Goal: Transaction & Acquisition: Purchase product/service

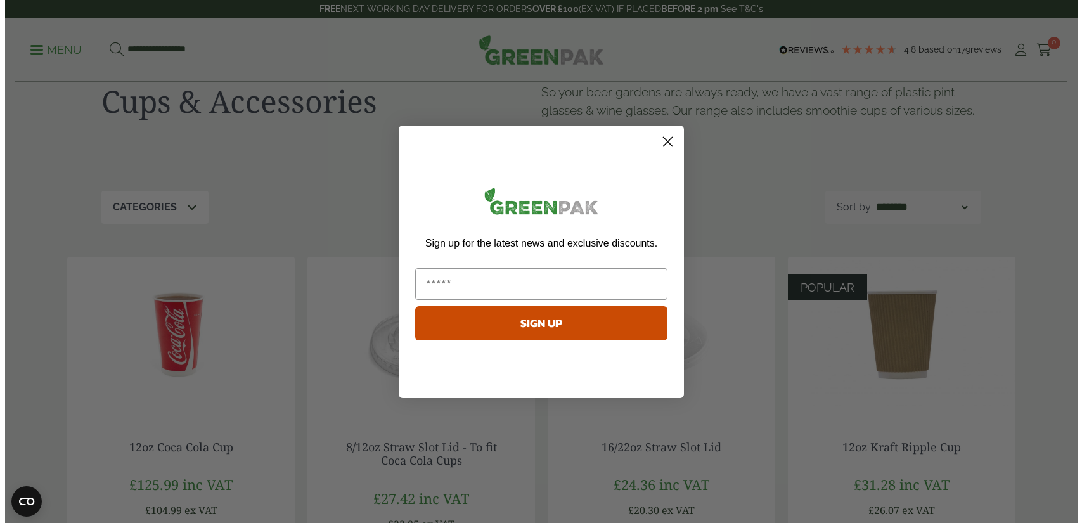
scroll to position [28, 0]
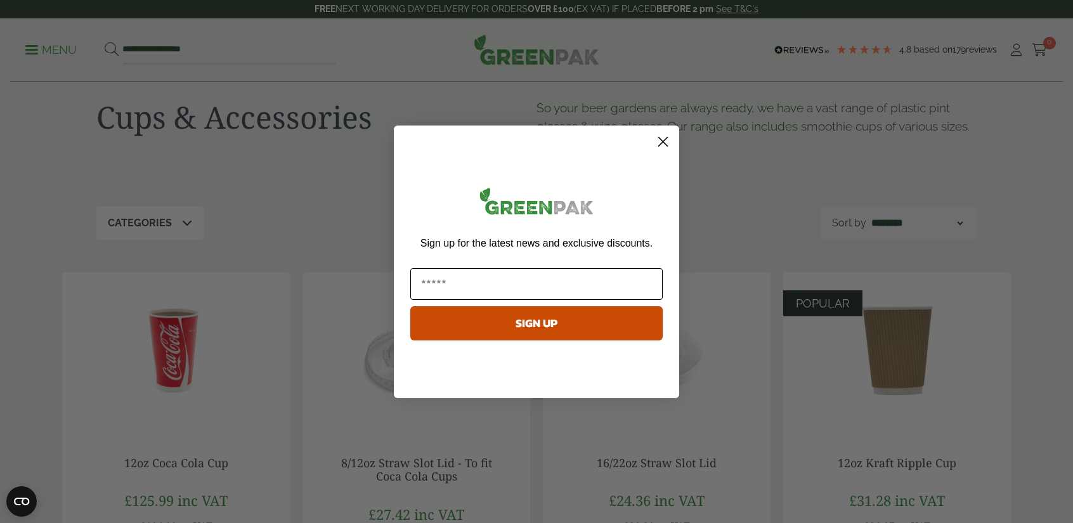
click at [471, 280] on input "Email" at bounding box center [536, 284] width 252 height 32
type input "**********"
click at [496, 321] on button "SIGN UP" at bounding box center [536, 323] width 252 height 34
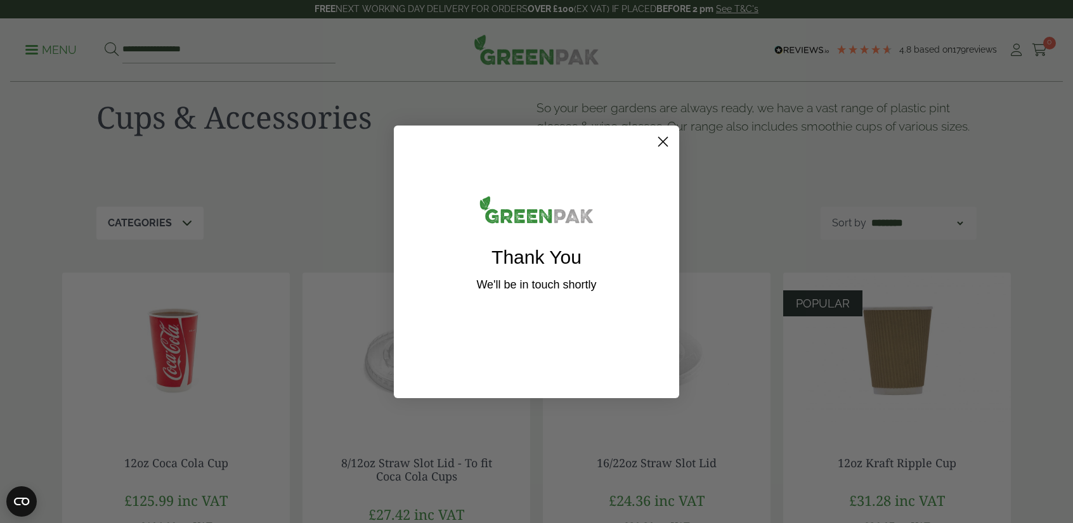
click at [663, 147] on circle "Close dialog" at bounding box center [663, 141] width 21 height 21
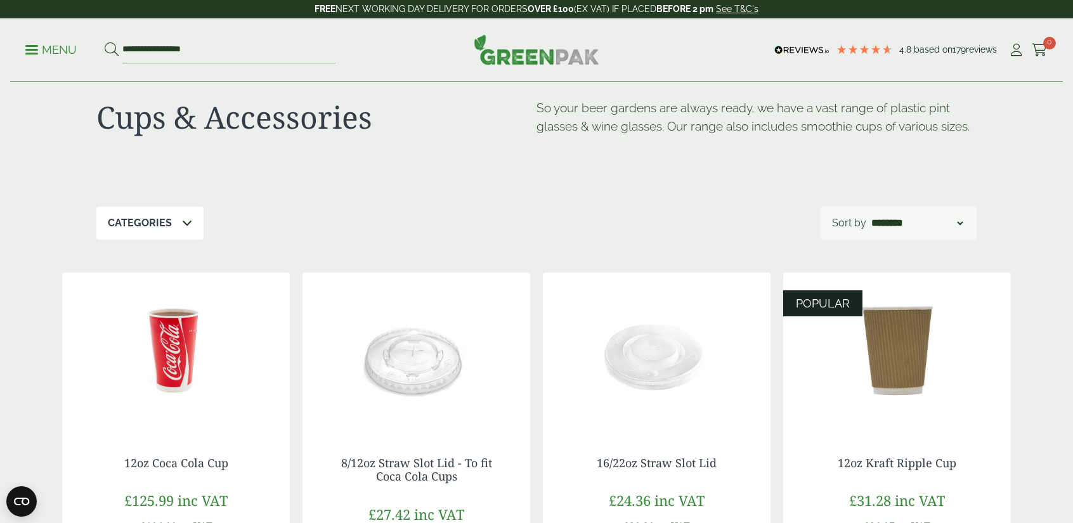
click at [39, 48] on p "Menu" at bounding box center [50, 49] width 51 height 15
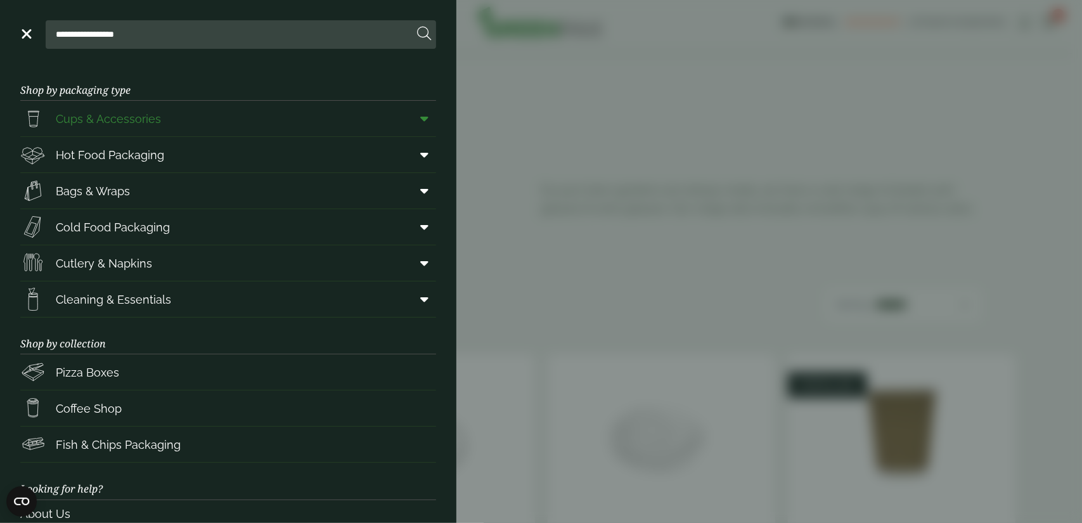
click at [123, 127] on span "Cups & Accessories" at bounding box center [108, 118] width 105 height 17
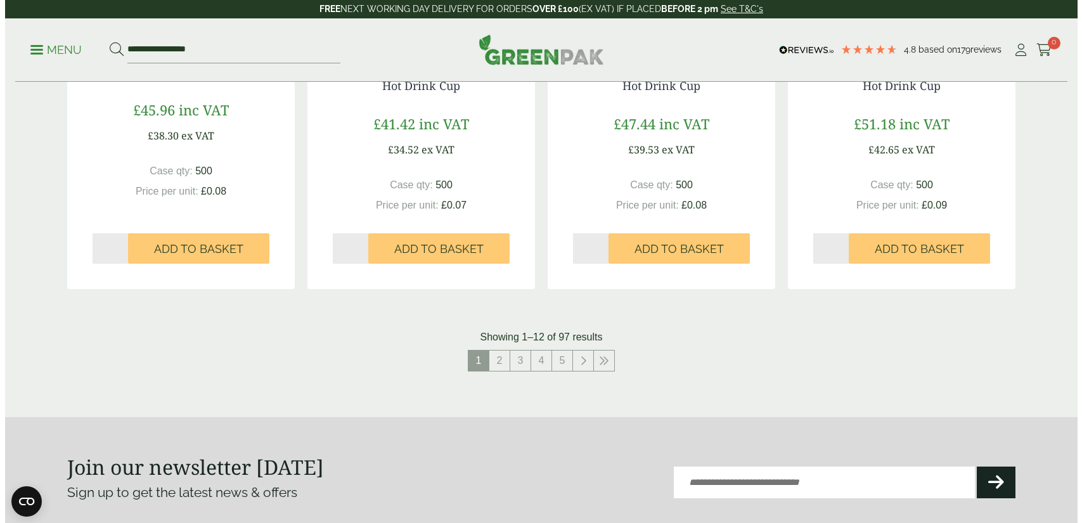
scroll to position [1080, 0]
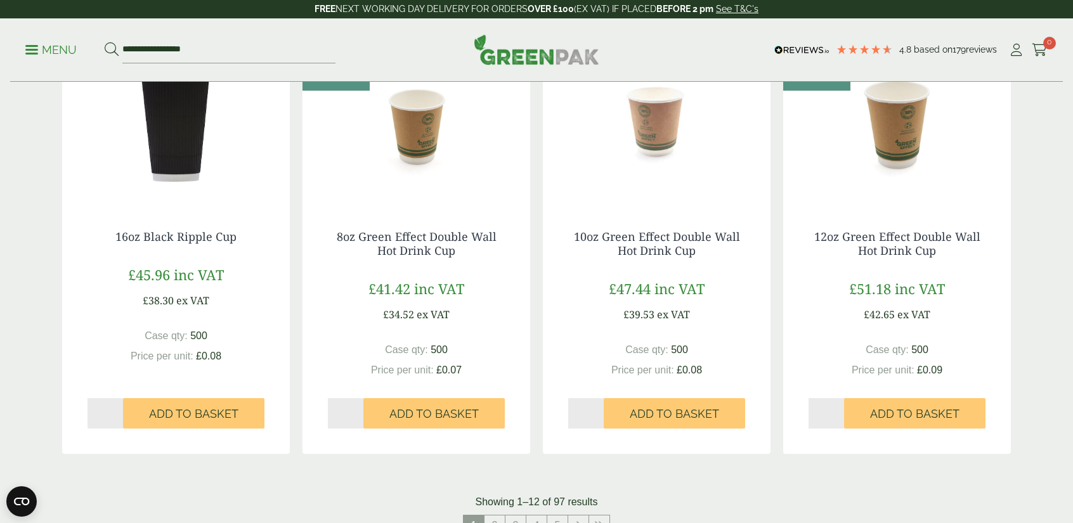
click at [25, 54] on link "Menu" at bounding box center [50, 48] width 51 height 13
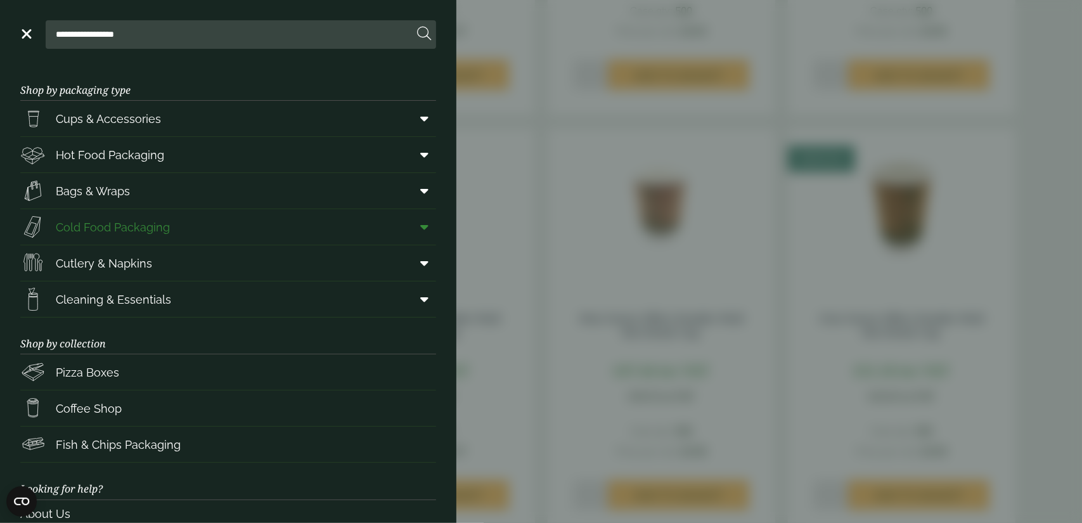
click at [107, 233] on span "Cold Food Packaging" at bounding box center [113, 227] width 114 height 17
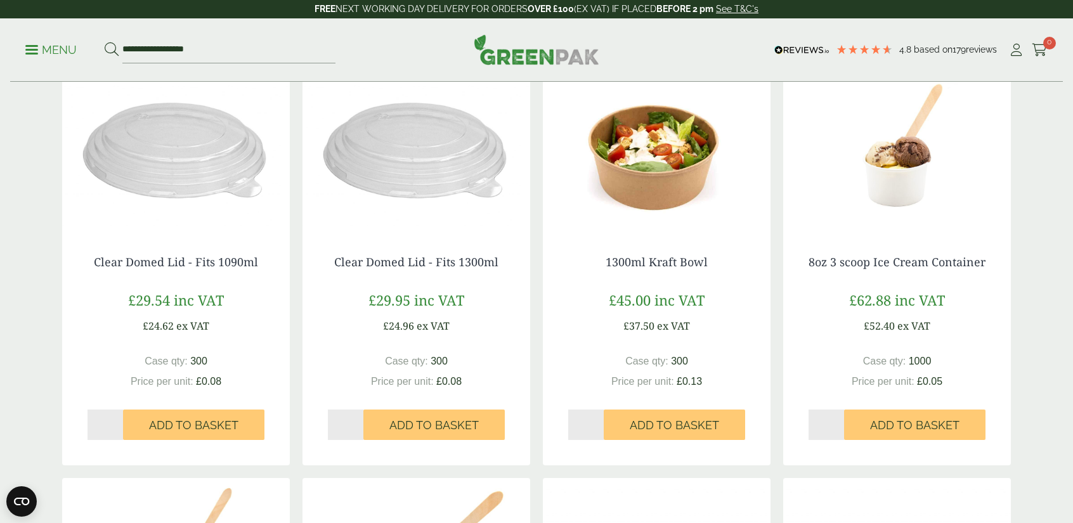
scroll to position [718, 0]
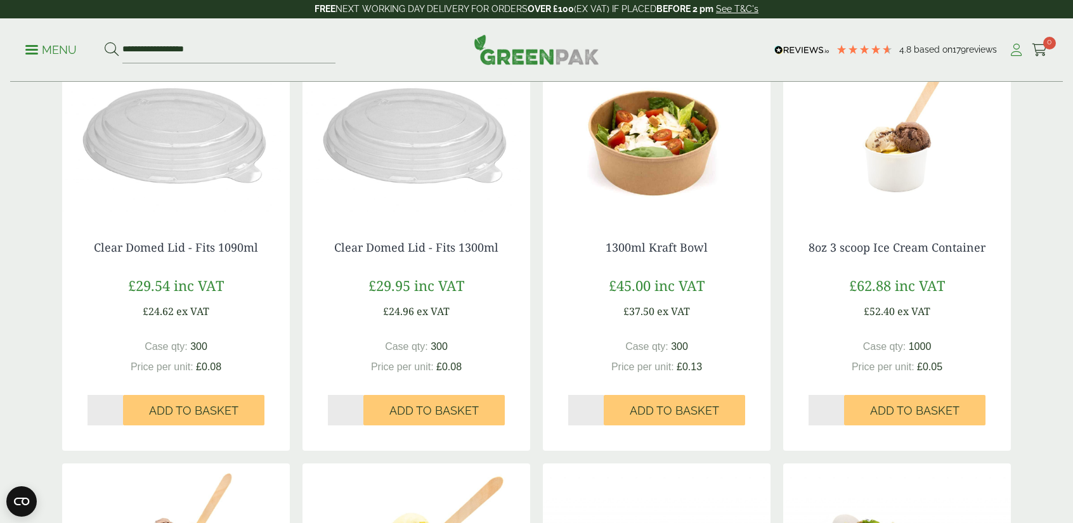
click at [1013, 51] on icon at bounding box center [1016, 50] width 16 height 13
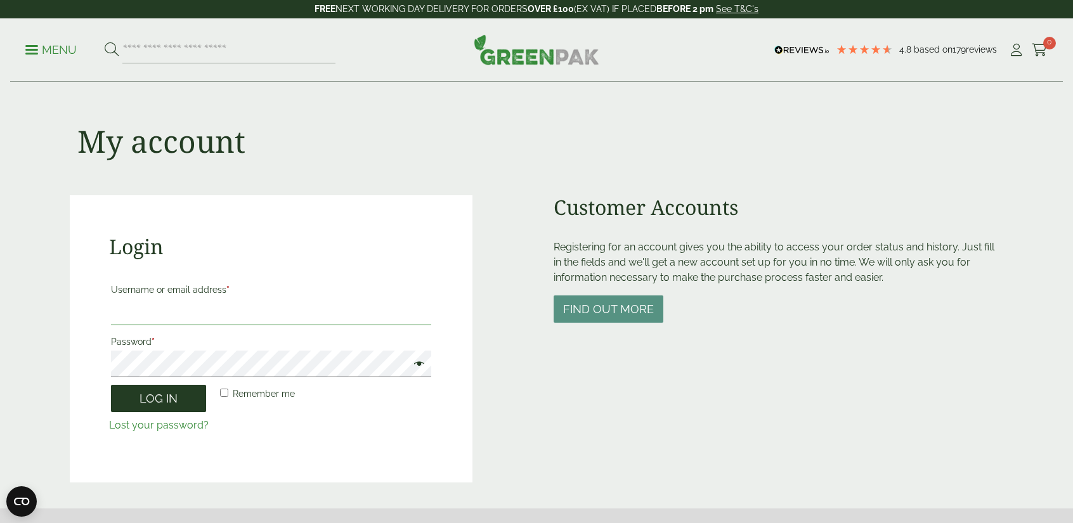
type input "**********"
click at [168, 398] on button "Log in" at bounding box center [158, 398] width 95 height 27
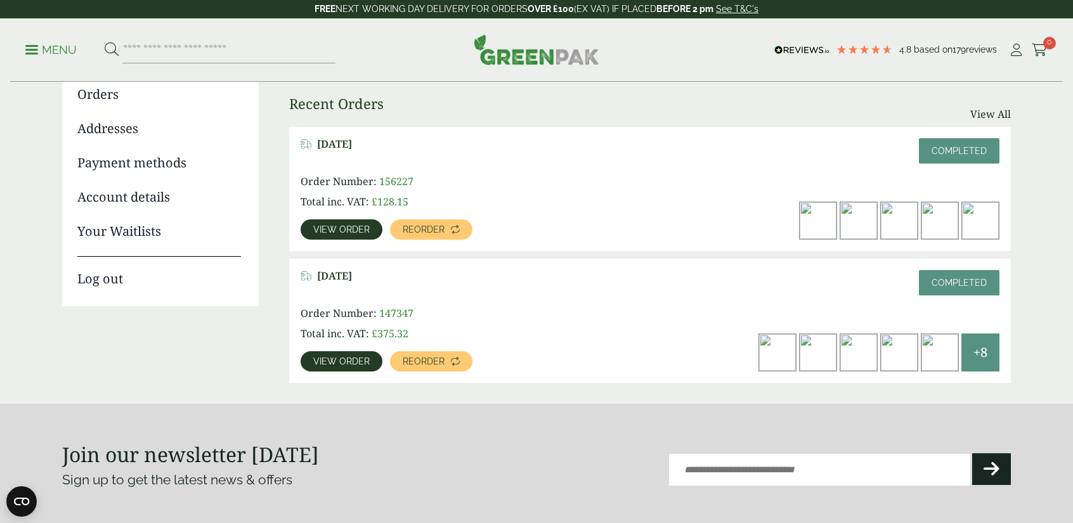
scroll to position [148, 0]
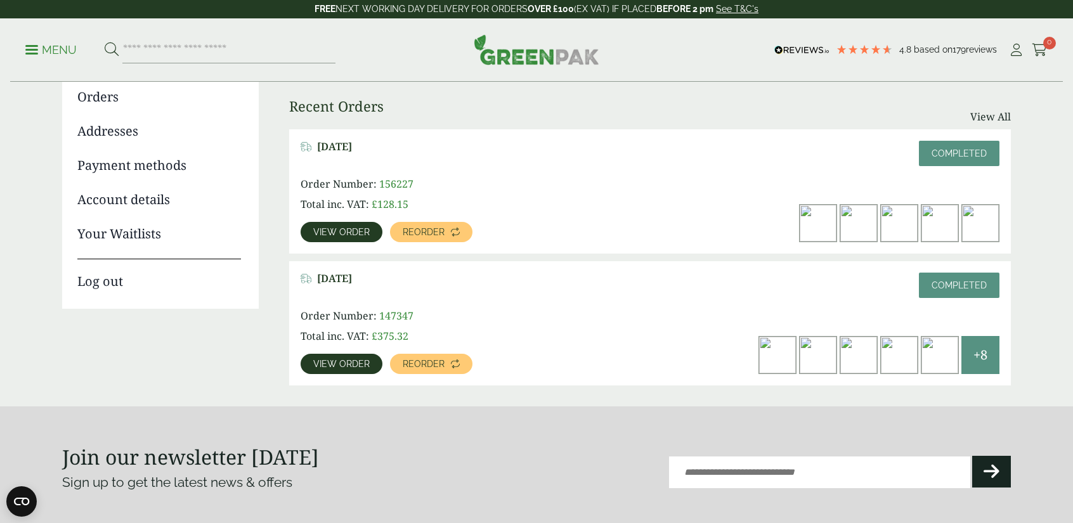
click at [973, 284] on span "Completed" at bounding box center [959, 285] width 55 height 10
click at [334, 367] on span "View order" at bounding box center [341, 364] width 56 height 9
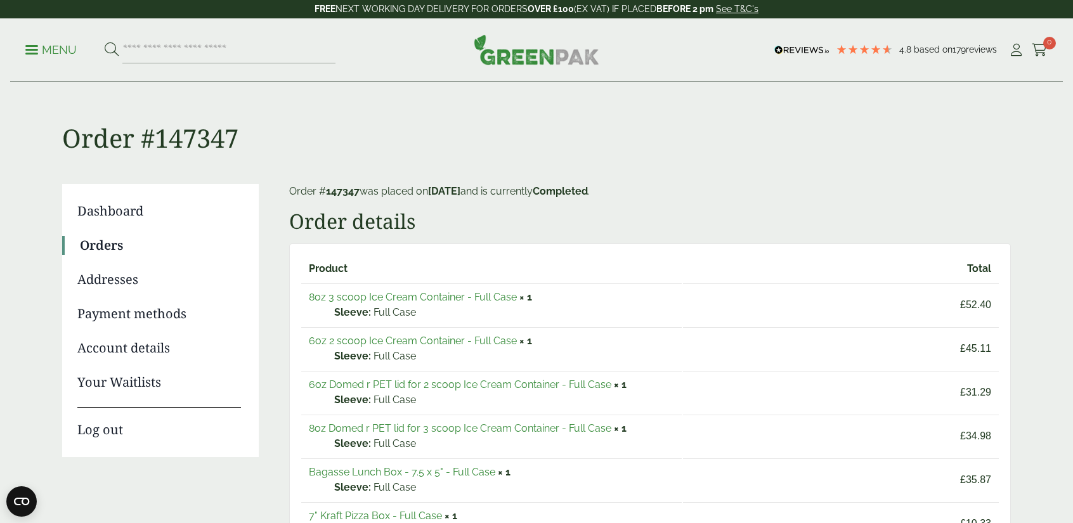
click at [441, 343] on link "6oz 2 scoop Ice Cream Container - Full Case" at bounding box center [413, 341] width 208 height 12
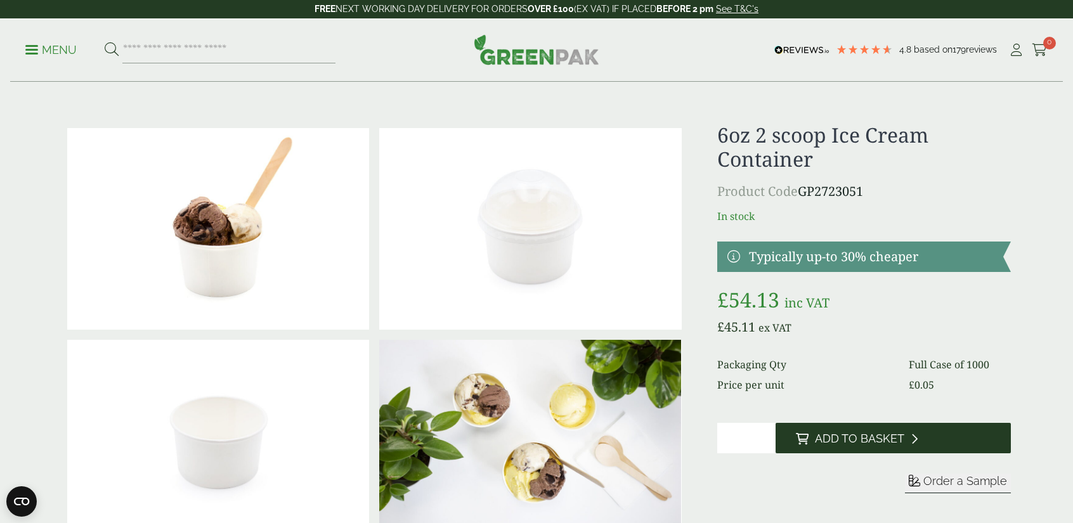
click at [819, 440] on span "Add to Basket" at bounding box center [859, 439] width 89 height 14
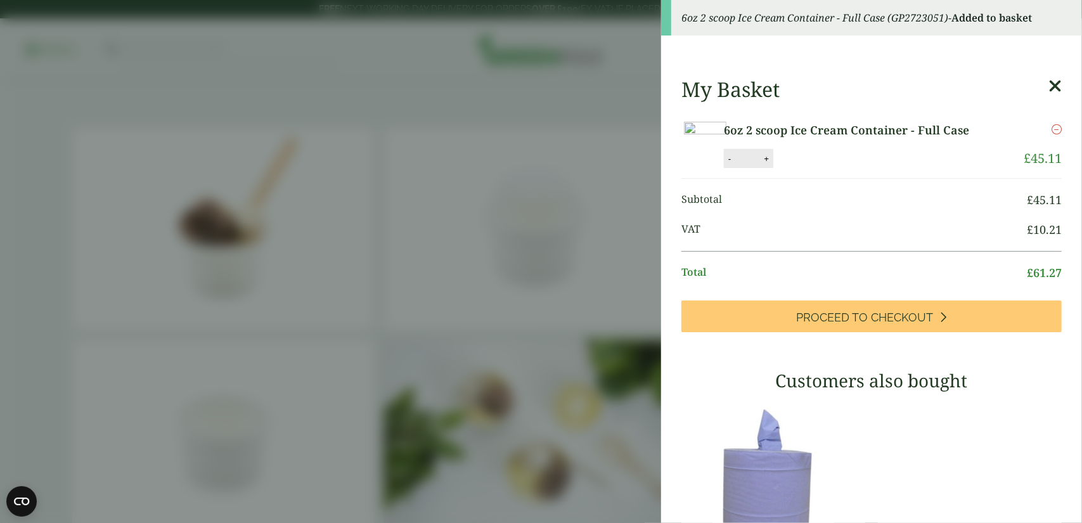
click at [554, 408] on aside "6oz 2 scoop Ice Cream Container - Full Case (GP2723051) - Added to basket My Ba…" at bounding box center [541, 261] width 1082 height 523
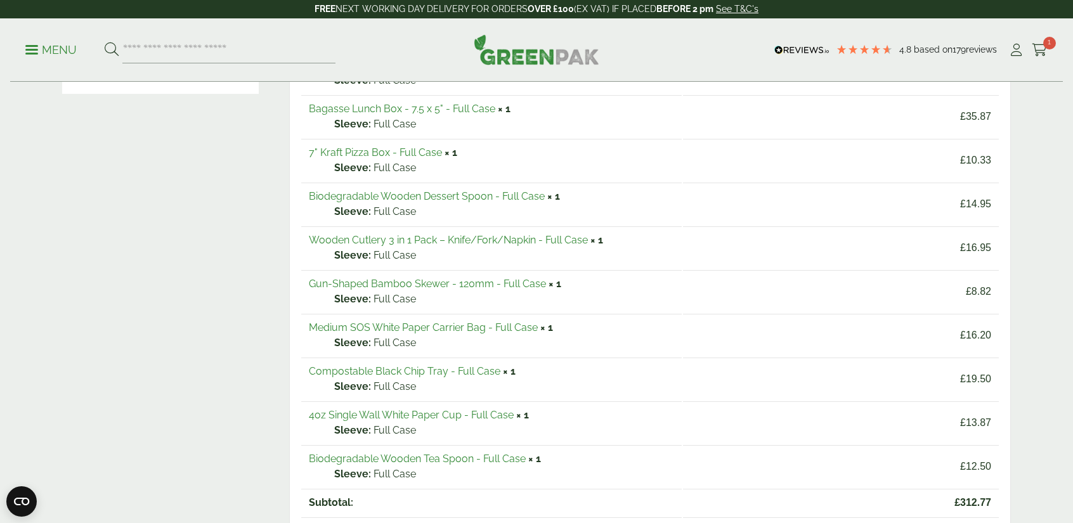
scroll to position [365, 0]
click at [473, 454] on link "Biodegradable Wooden Tea Spoon - Full Case" at bounding box center [417, 458] width 217 height 12
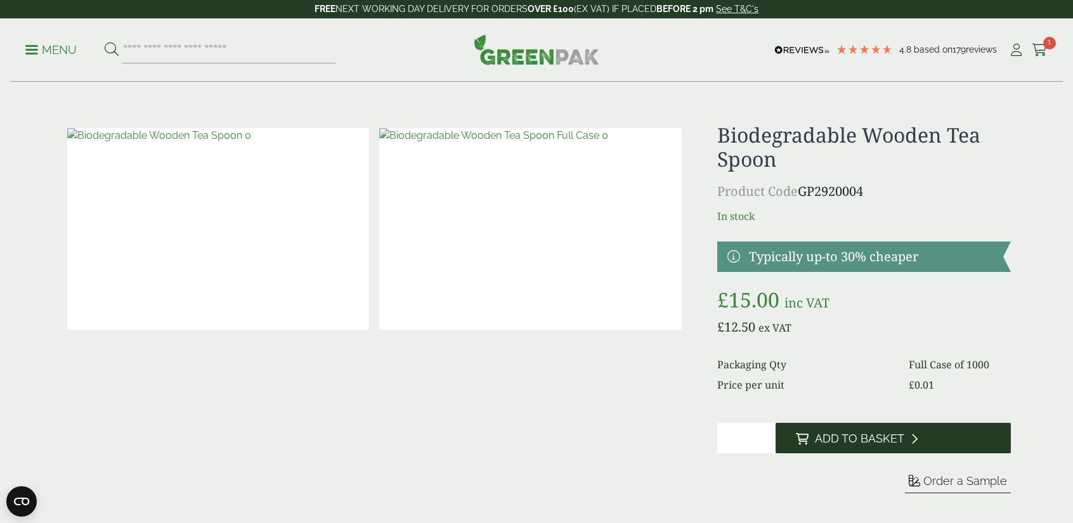
click at [831, 436] on span "Add to Basket" at bounding box center [859, 439] width 89 height 14
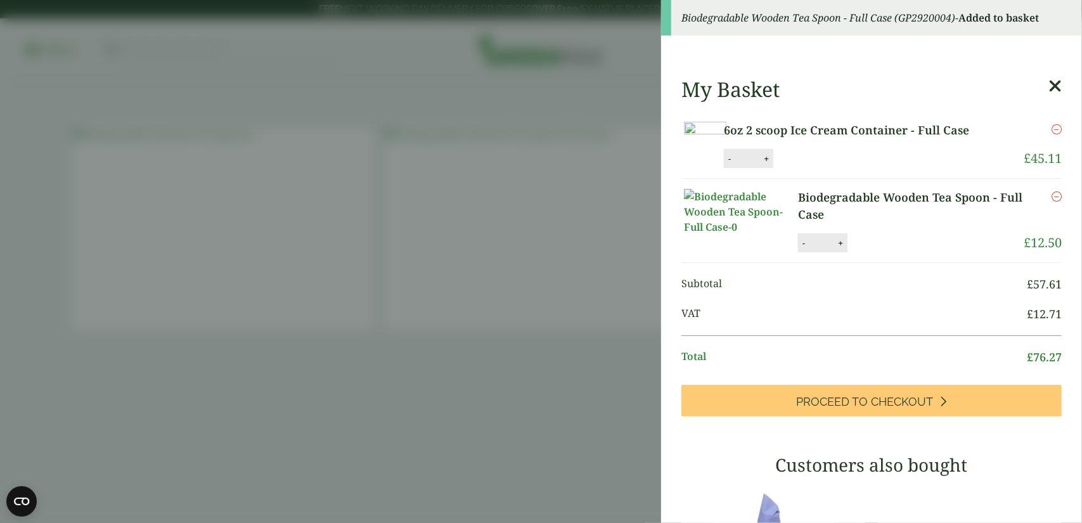
click at [571, 400] on aside "Biodegradable Wooden Tea Spoon - Full Case (GP2920004) - Added to basket My Bas…" at bounding box center [541, 261] width 1082 height 523
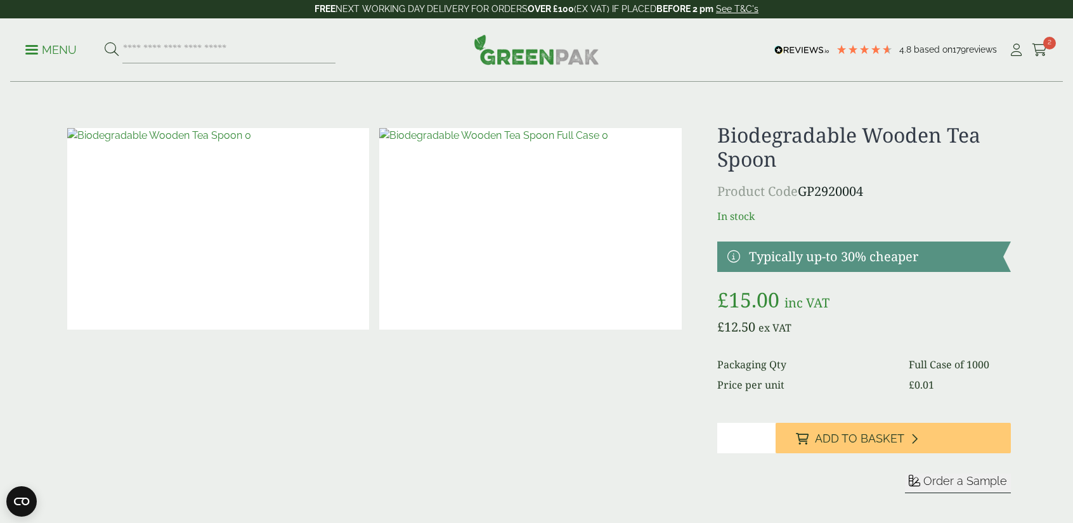
click at [37, 51] on p "Menu" at bounding box center [50, 49] width 51 height 15
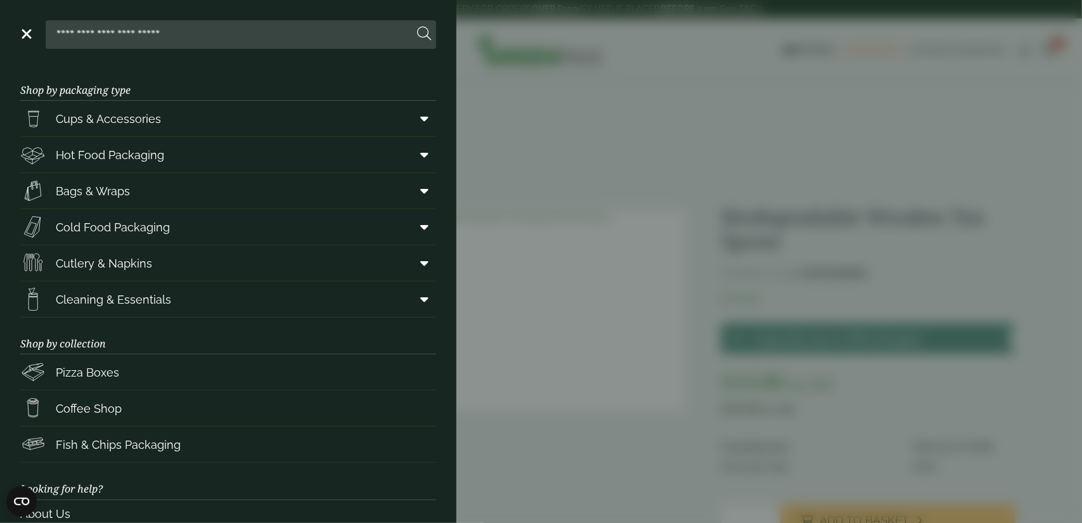
click at [526, 102] on aside "Close Shop by packaging type Cups & Accessories Hot Drink Paper Cups Smoothie C…" at bounding box center [541, 261] width 1082 height 523
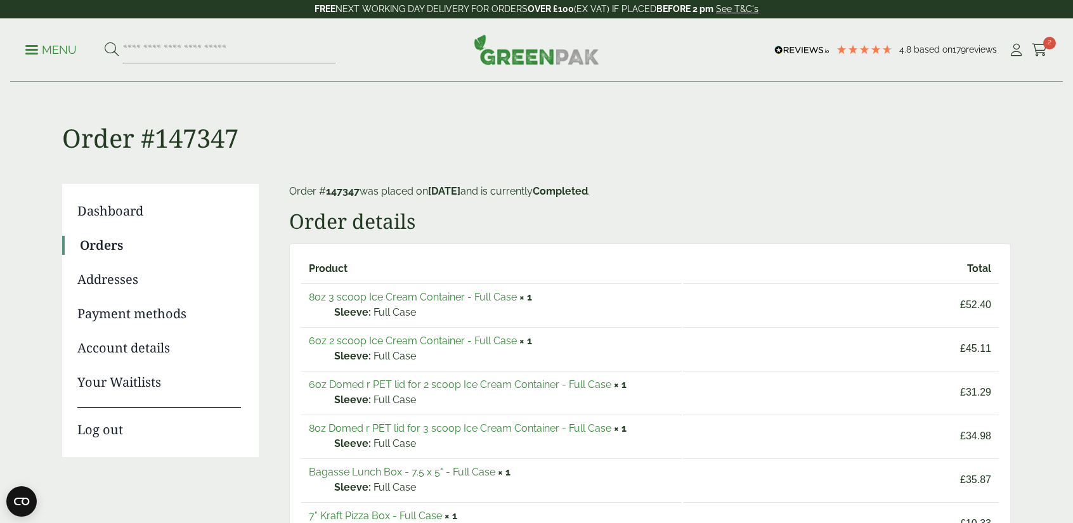
click at [131, 241] on link "Orders" at bounding box center [160, 245] width 161 height 19
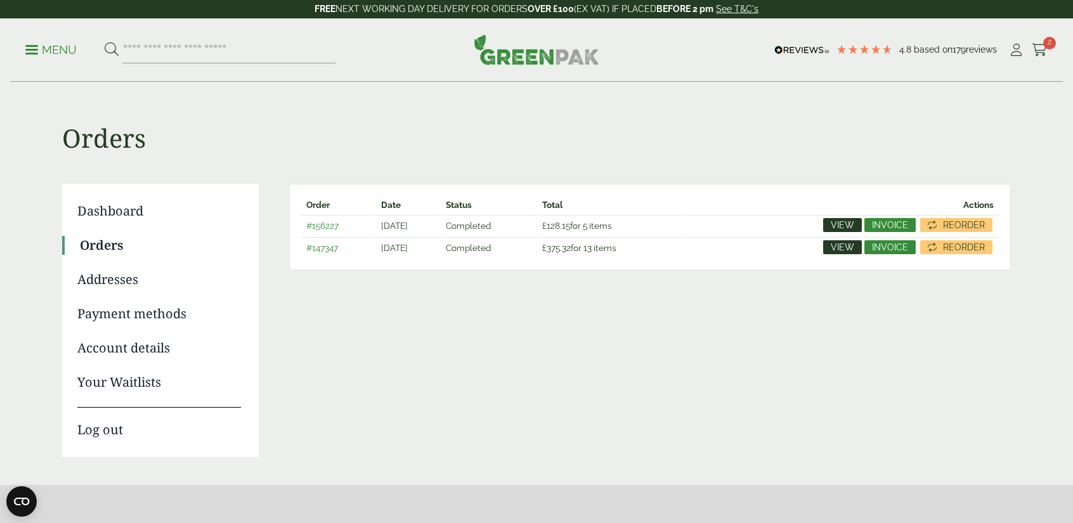
click at [841, 230] on span "View" at bounding box center [842, 225] width 23 height 9
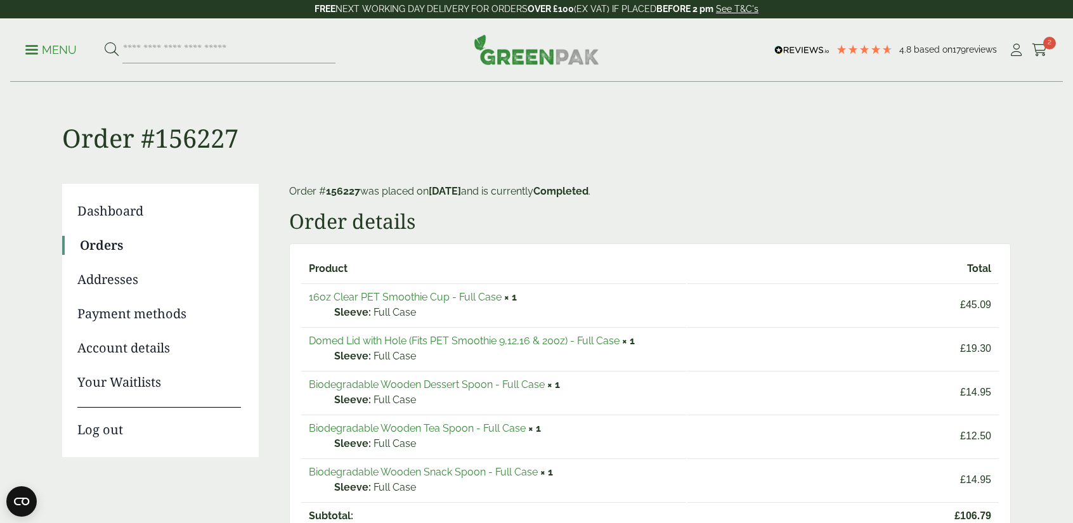
click at [420, 300] on link "16oz Clear PET Smoothie Cup - Full Case" at bounding box center [405, 297] width 193 height 12
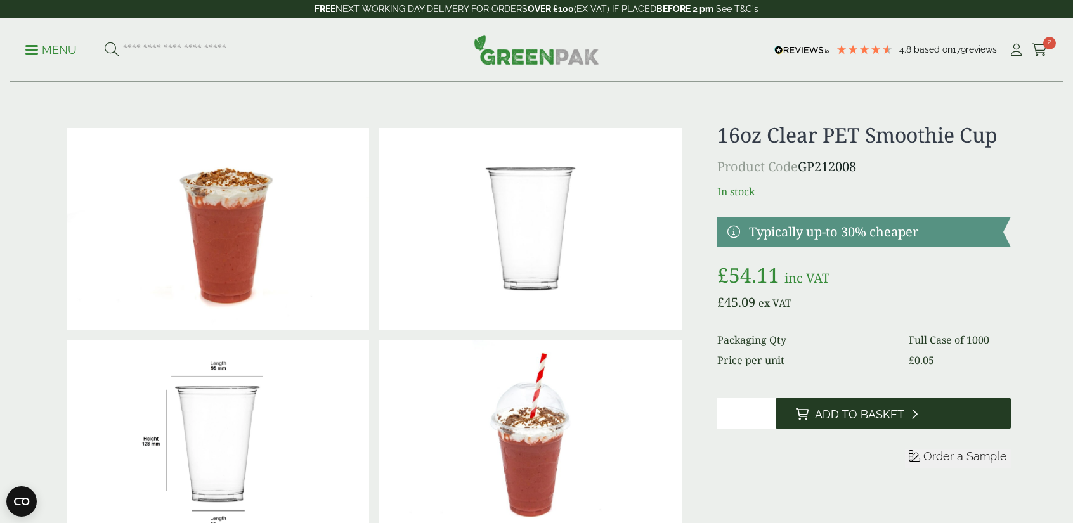
click at [868, 406] on button "Add to Basket" at bounding box center [893, 413] width 235 height 30
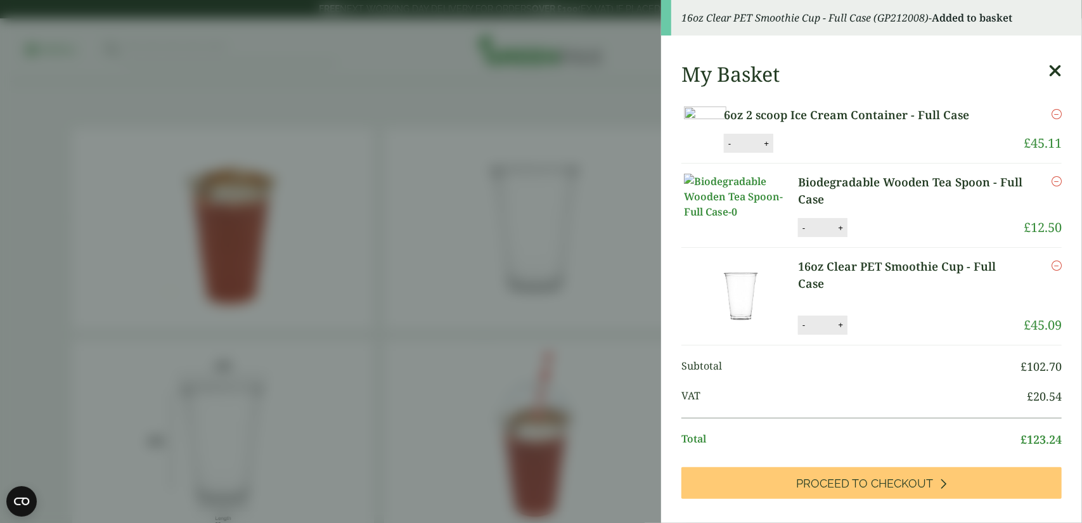
click at [1049, 67] on icon at bounding box center [1055, 71] width 13 height 18
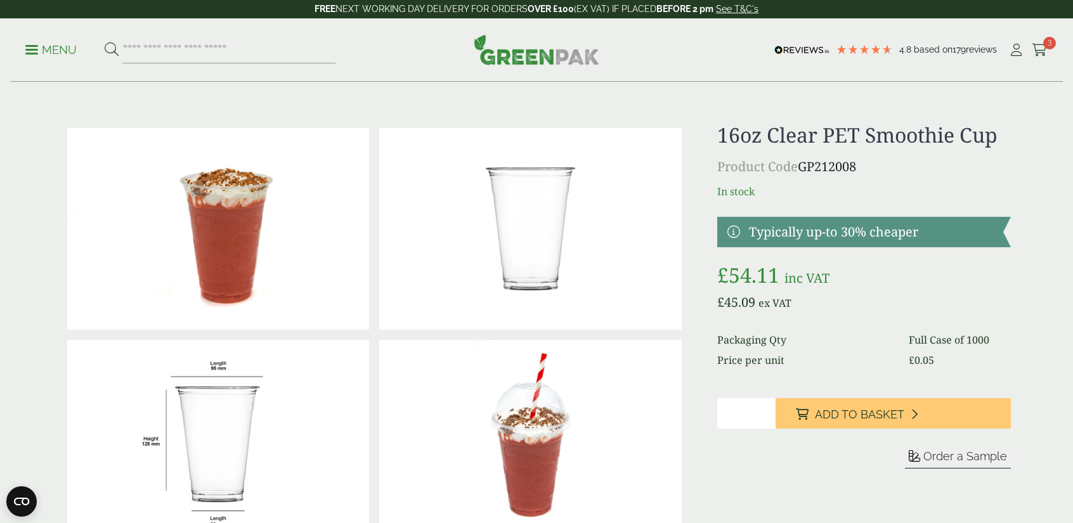
click at [809, 230] on link at bounding box center [864, 232] width 294 height 30
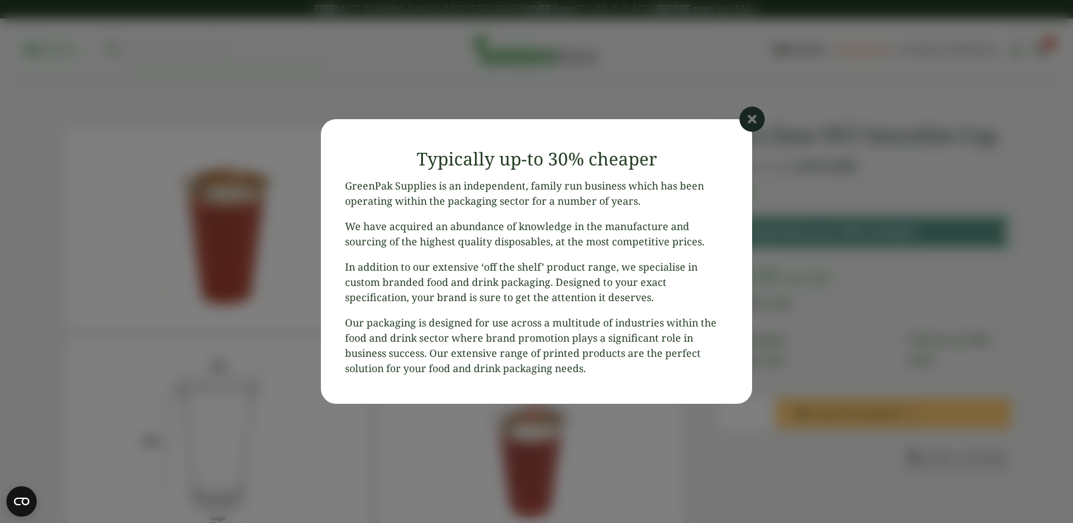
click at [755, 114] on icon at bounding box center [751, 119] width 25 height 25
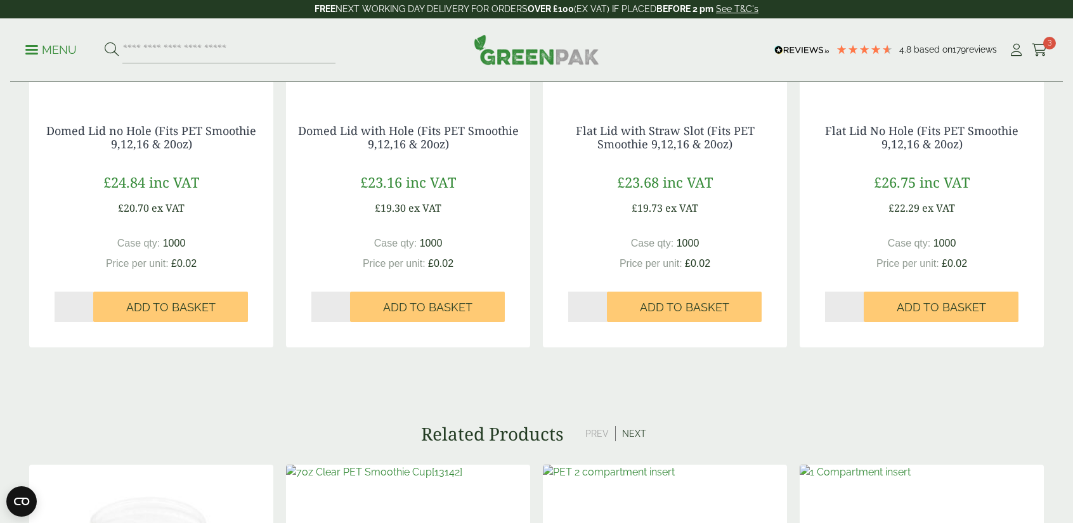
scroll to position [1642, 0]
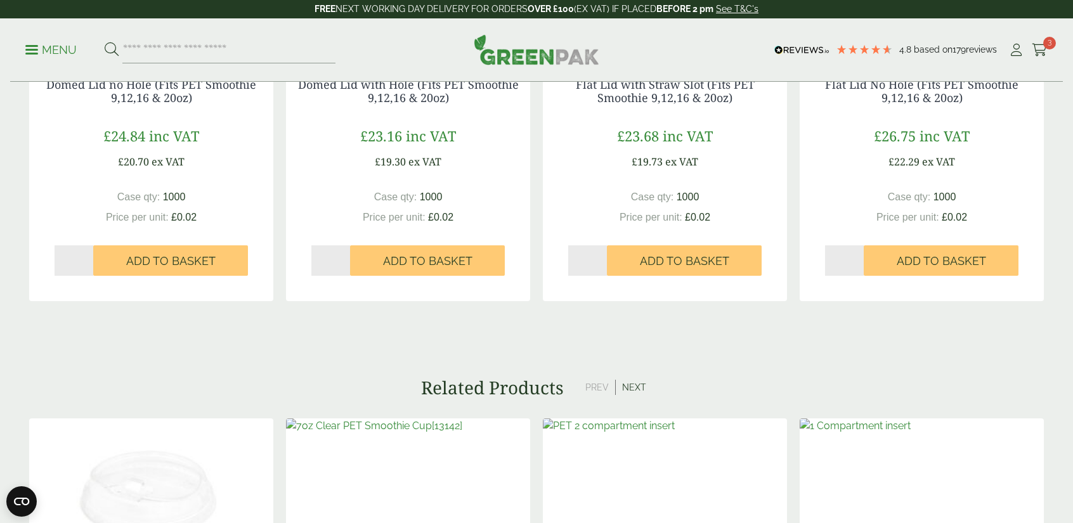
click at [638, 386] on button "Next" at bounding box center [634, 387] width 37 height 15
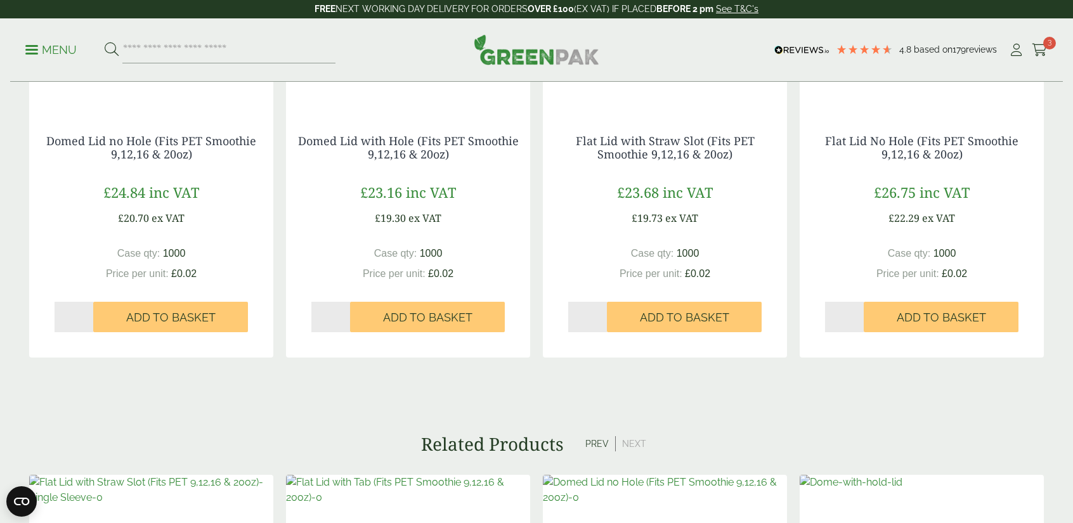
scroll to position [1591, 0]
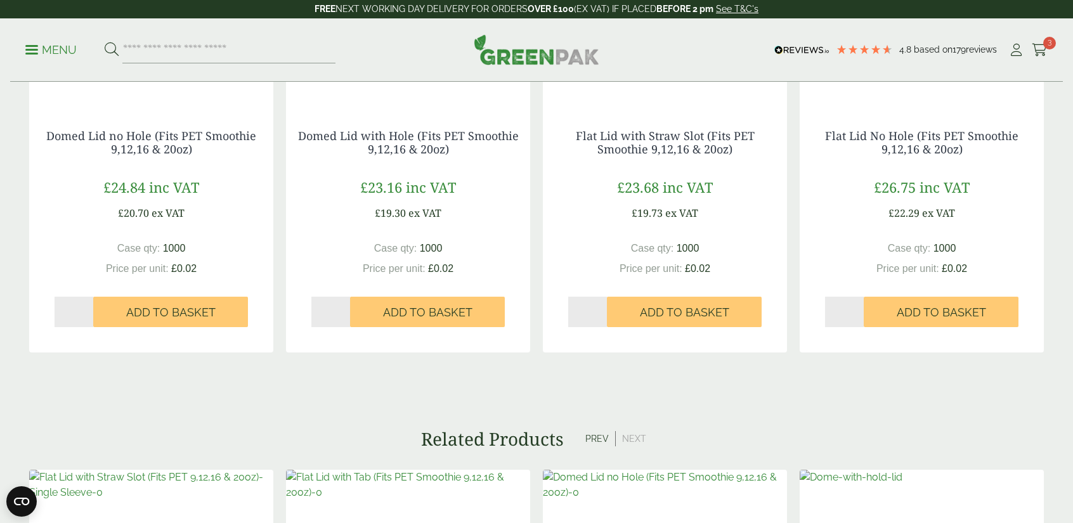
click at [602, 438] on button "Prev" at bounding box center [597, 438] width 37 height 15
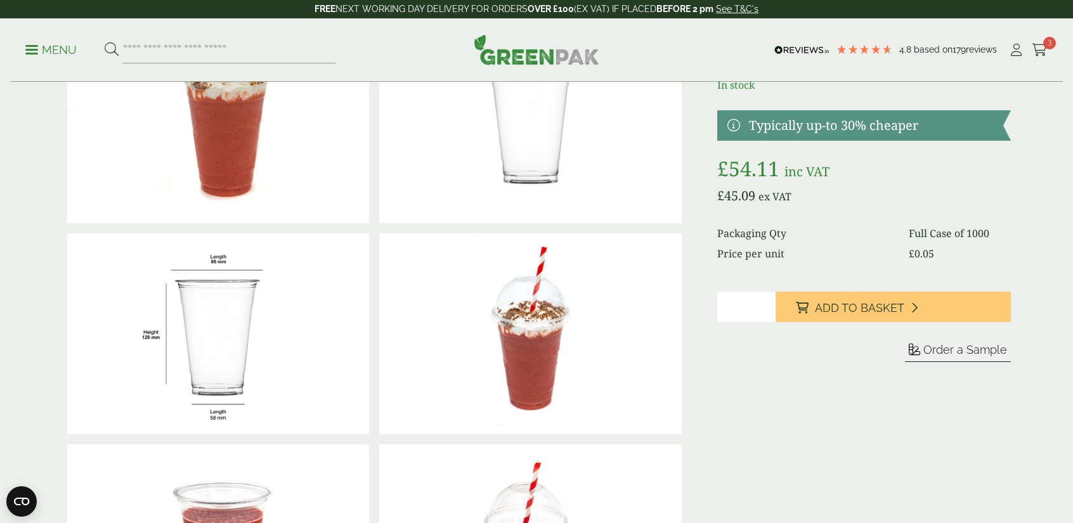
scroll to position [99, 0]
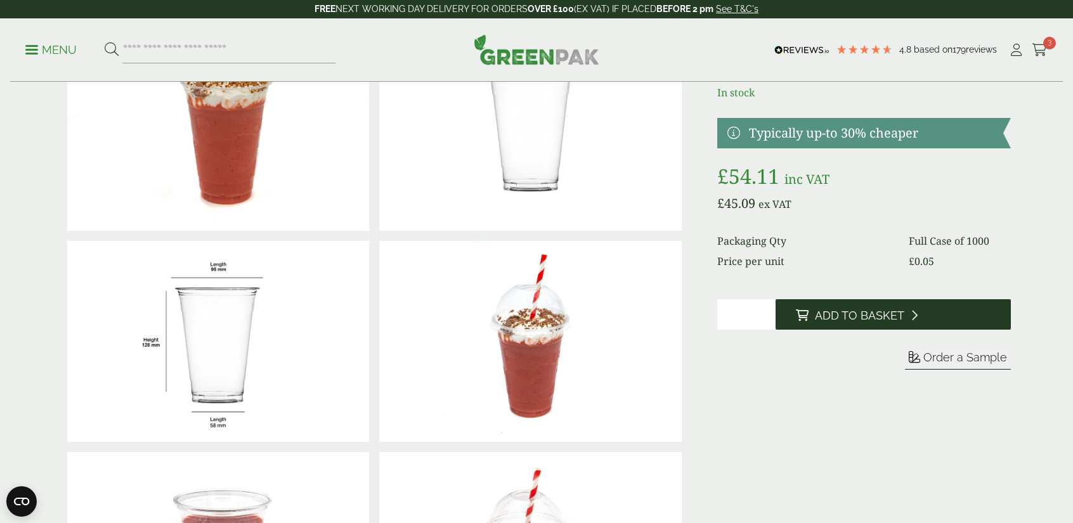
click at [822, 309] on span "Add to Basket" at bounding box center [859, 316] width 89 height 14
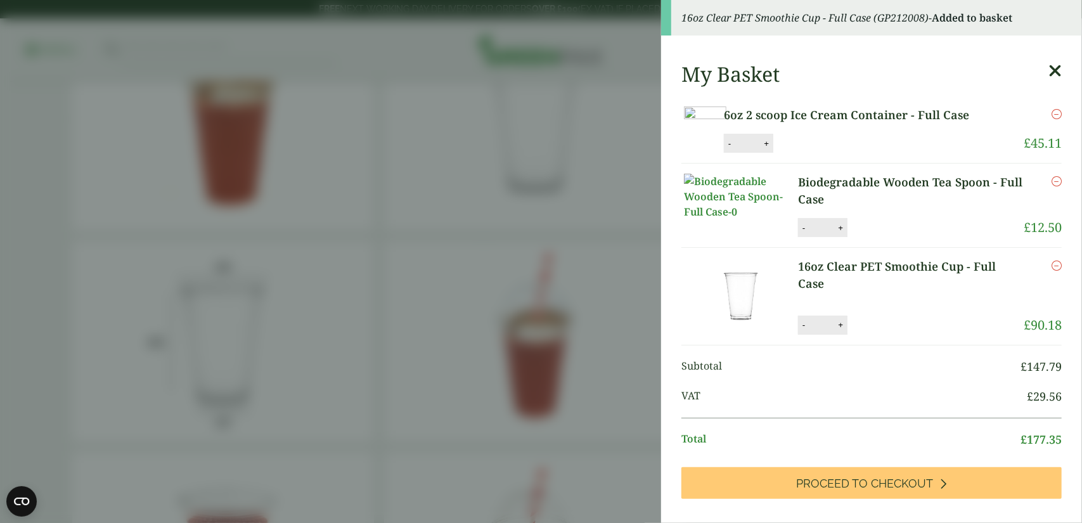
click at [525, 233] on aside "16oz Clear PET Smoothie Cup - Full Case (GP212008) - Added to basket My Basket …" at bounding box center [541, 261] width 1082 height 523
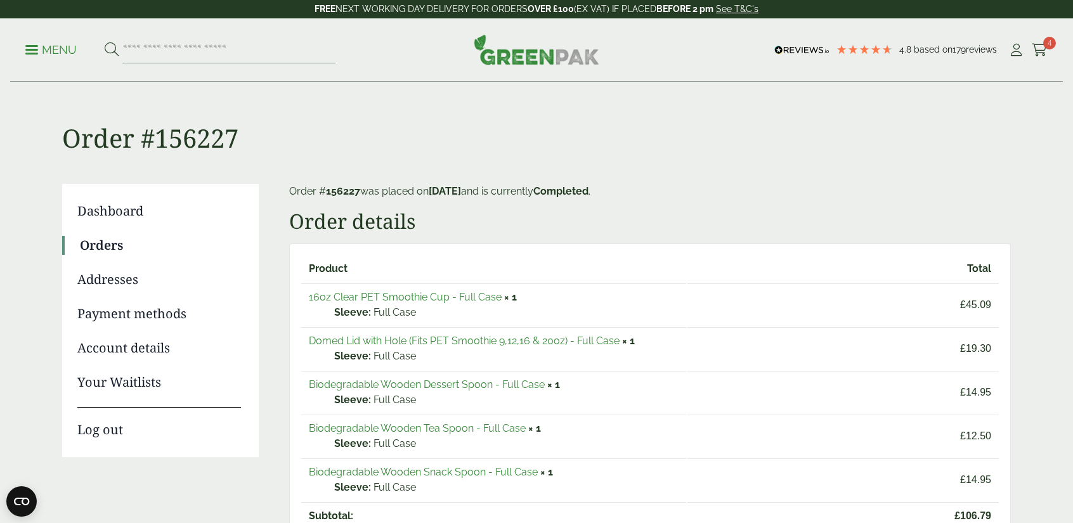
click at [394, 345] on link "Domed Lid with Hole (Fits PET Smoothie 9,12,16 & 20oz) - Full Case" at bounding box center [464, 341] width 311 height 12
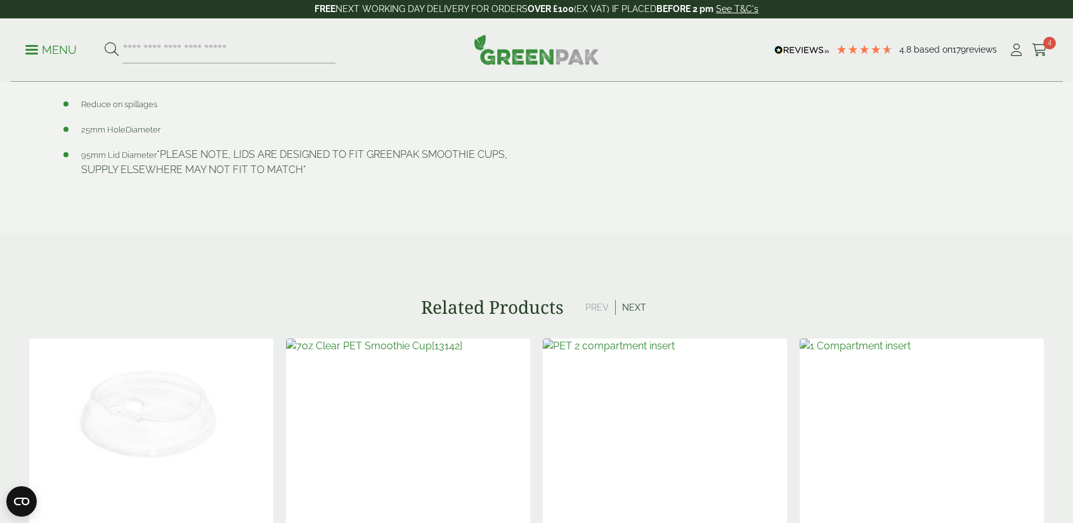
scroll to position [770, 0]
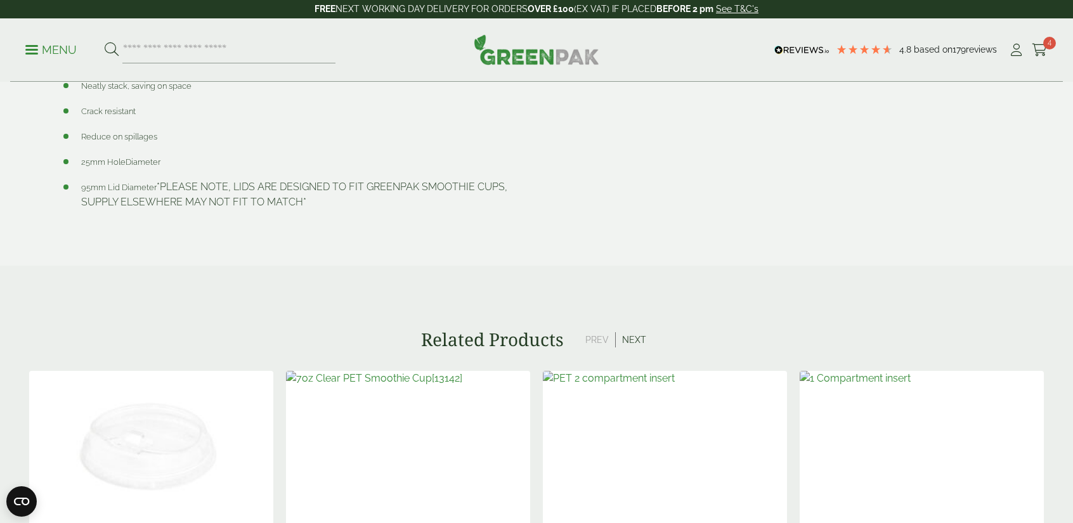
click at [632, 335] on button "Next" at bounding box center [634, 339] width 37 height 15
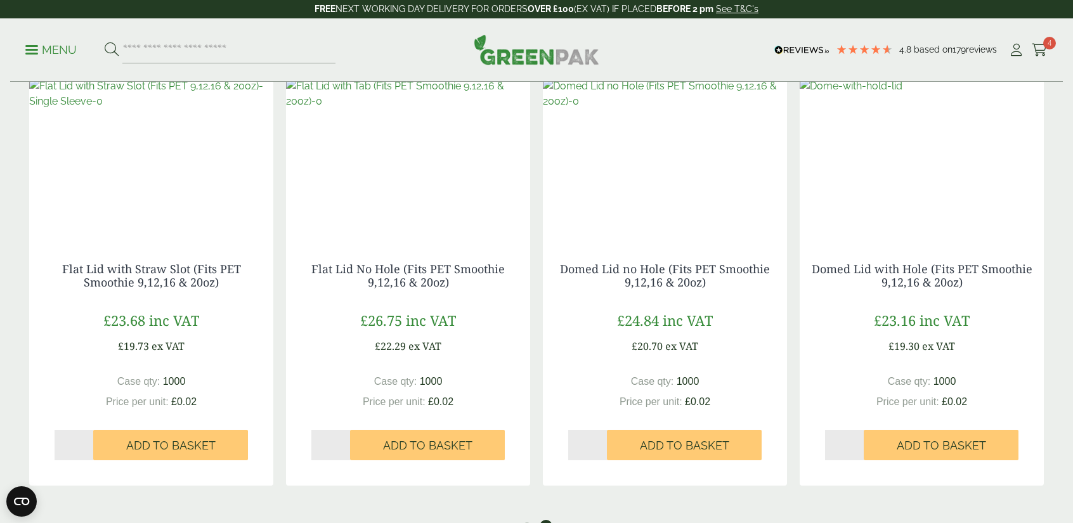
scroll to position [1058, 0]
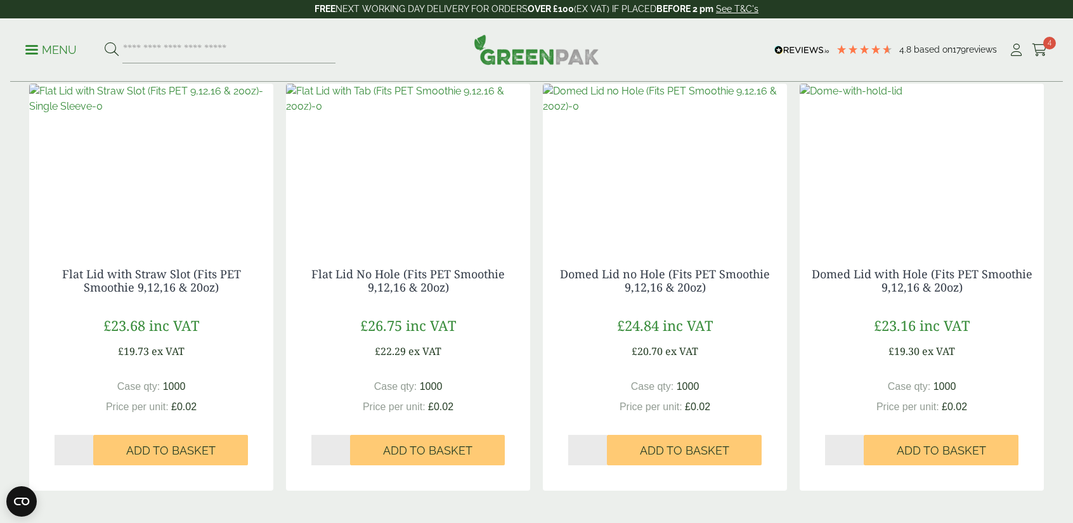
click at [939, 180] on img at bounding box center [922, 163] width 244 height 159
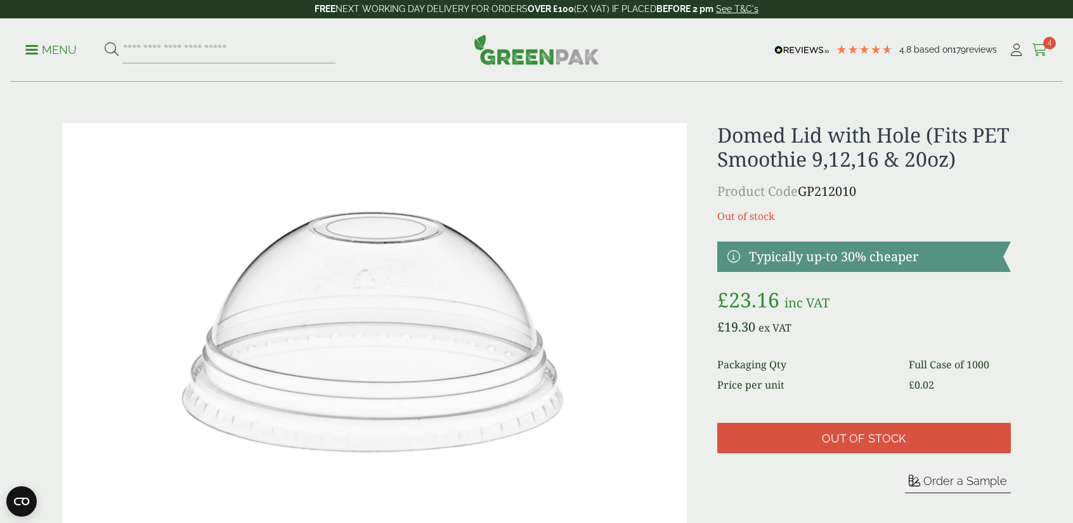
click at [1041, 48] on icon at bounding box center [1040, 50] width 16 height 13
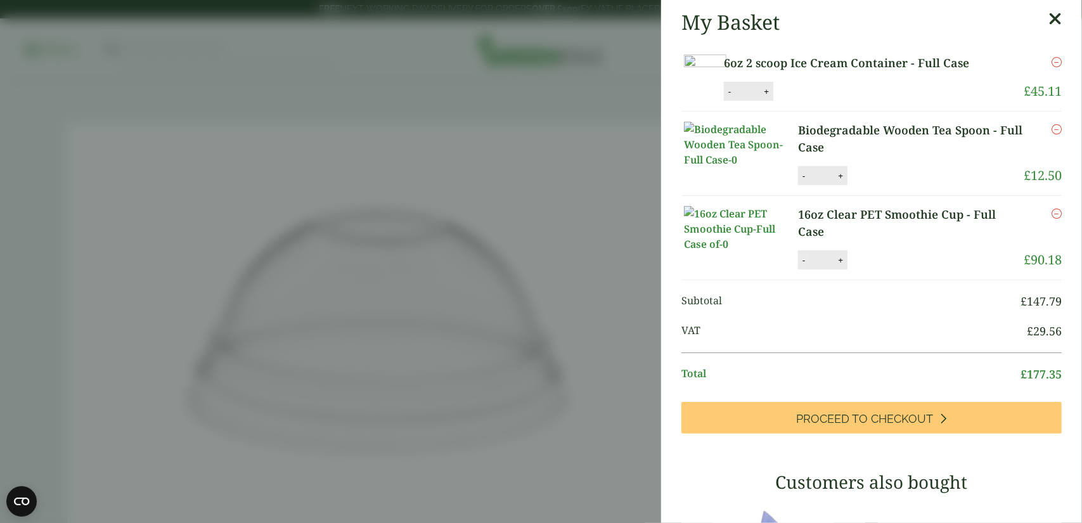
click at [805, 266] on button "-" at bounding box center [804, 260] width 10 height 11
type input "*"
click at [894, 270] on button "Update" at bounding box center [881, 260] width 63 height 19
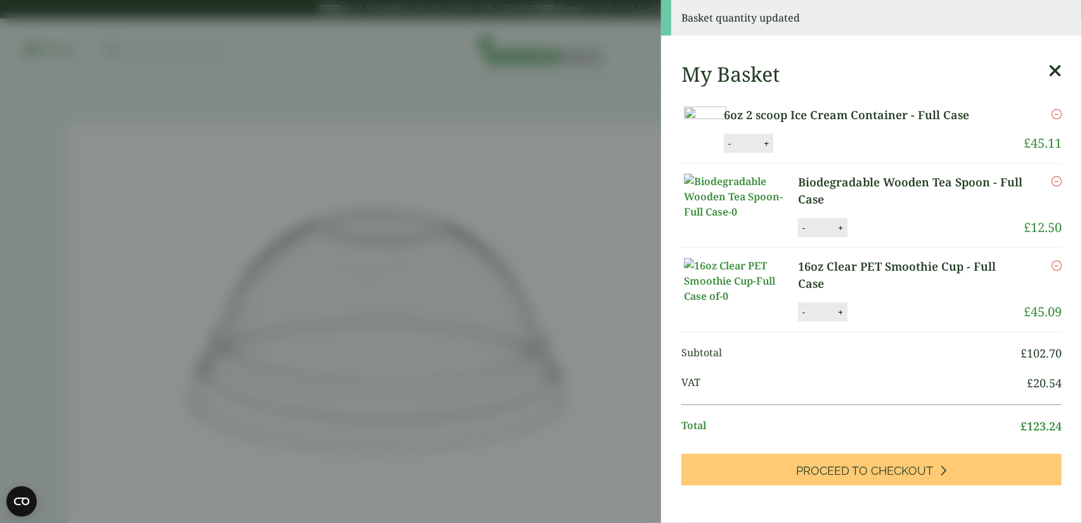
click at [807, 318] on button "-" at bounding box center [804, 312] width 10 height 11
click at [885, 322] on button "Update" at bounding box center [881, 312] width 63 height 19
type input "*"
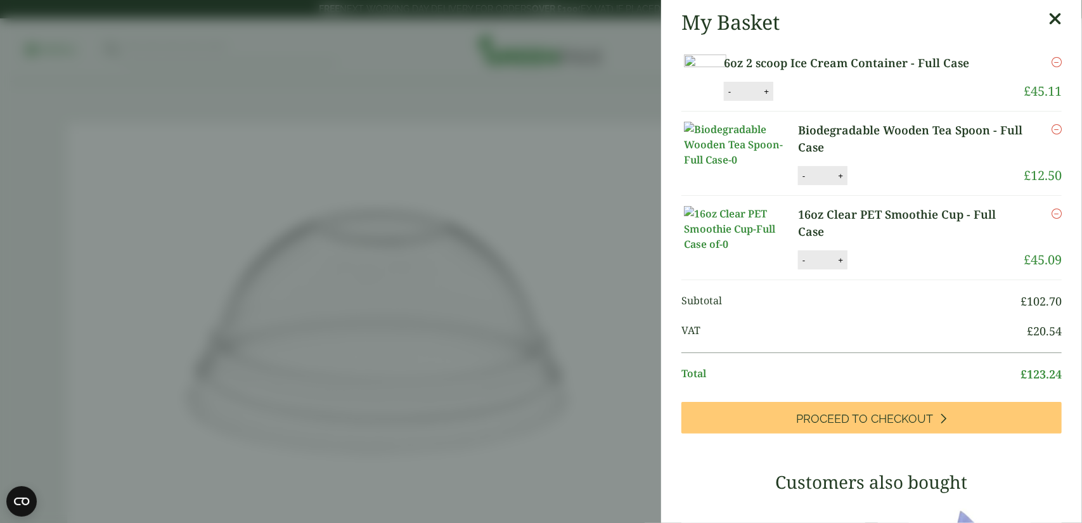
click at [382, 152] on aside "My Basket 6oz 2 scoop Ice Cream Container - Full Case 6oz 2 scoop Ice Cream Con…" at bounding box center [541, 261] width 1082 height 523
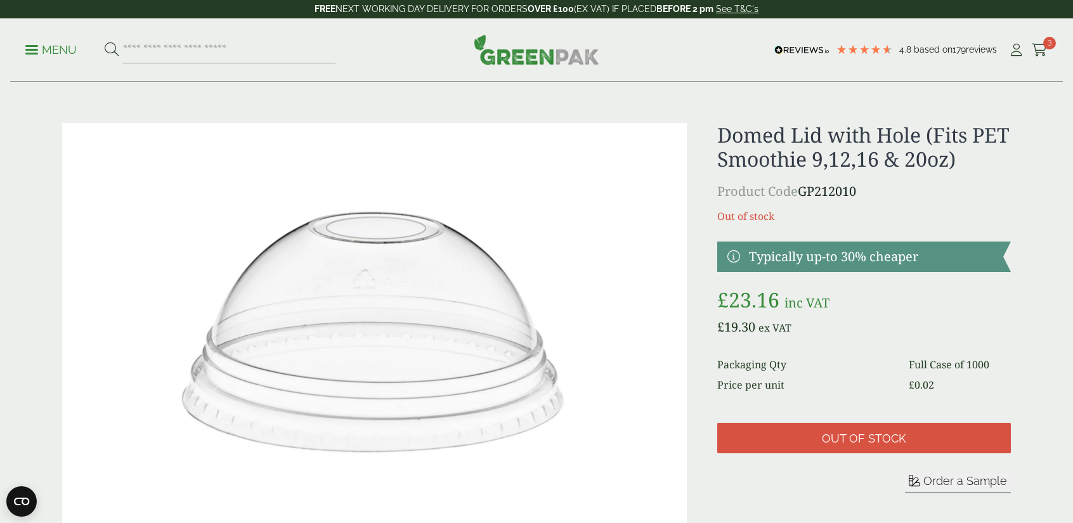
click at [33, 46] on p "Menu" at bounding box center [50, 49] width 51 height 15
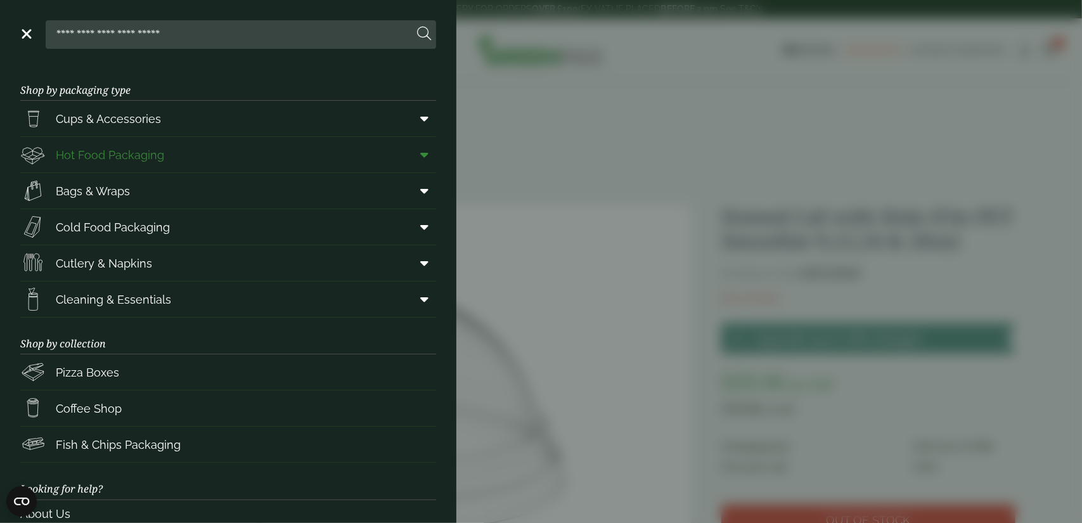
click at [68, 153] on span "Hot Food Packaging" at bounding box center [110, 154] width 108 height 17
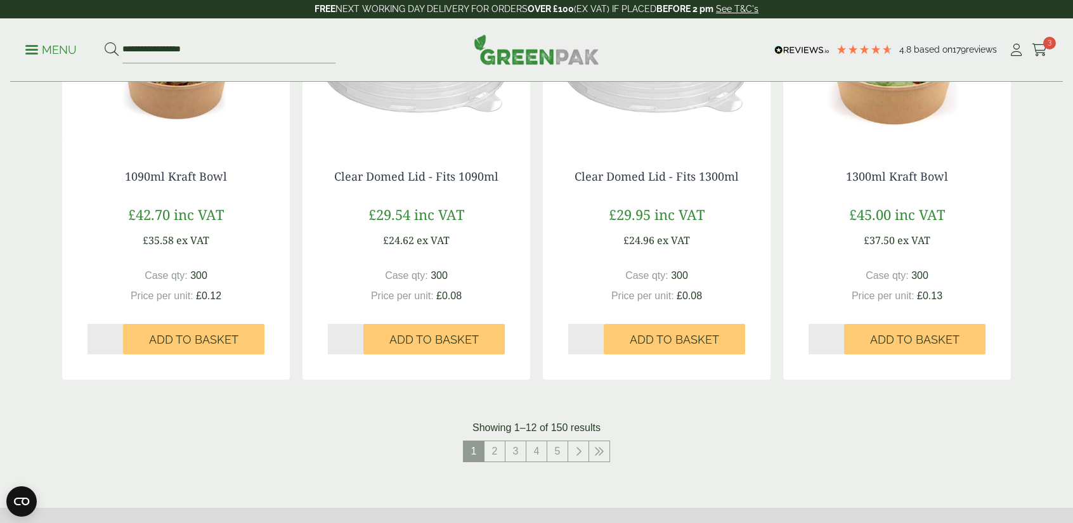
scroll to position [1245, 0]
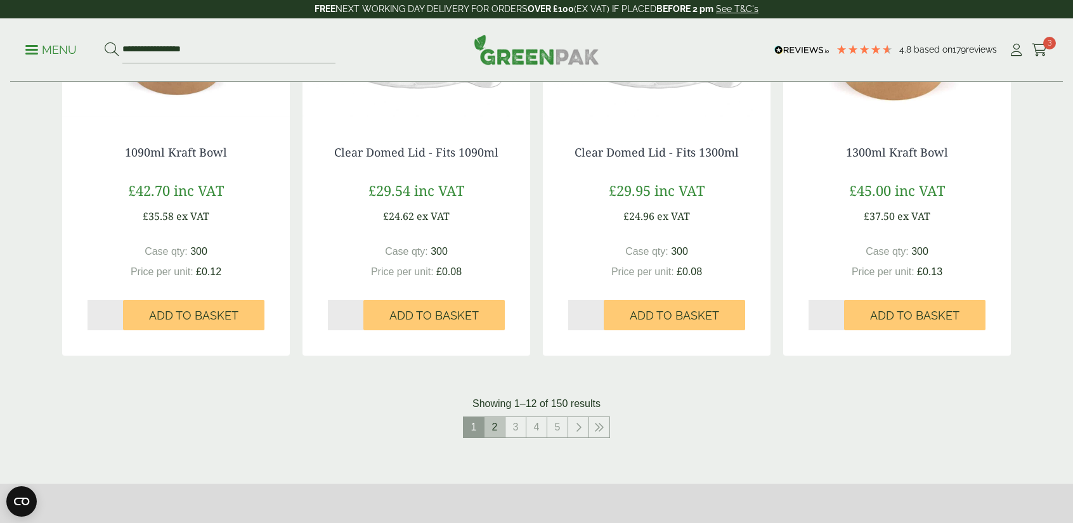
click at [491, 435] on link "2" at bounding box center [494, 427] width 20 height 20
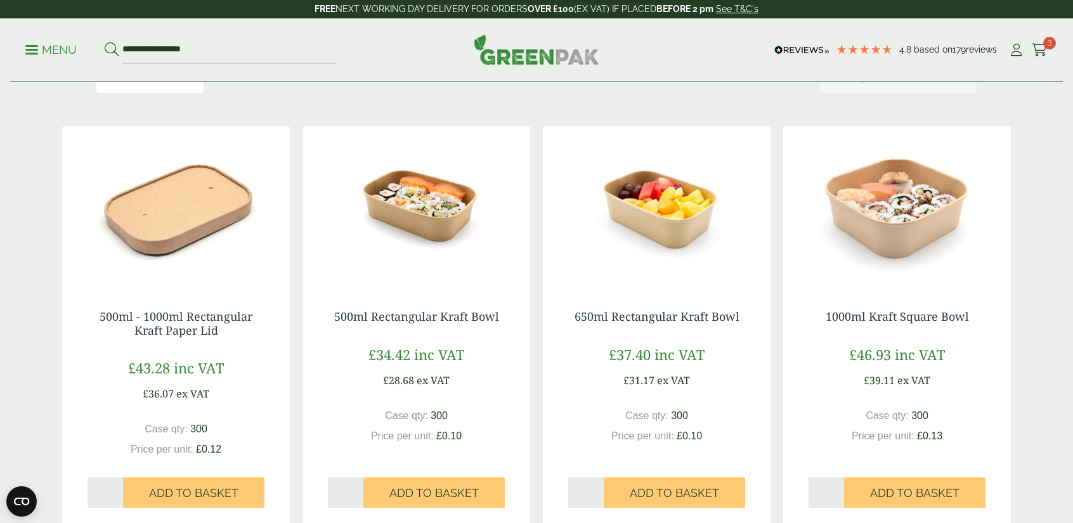
scroll to position [228, 0]
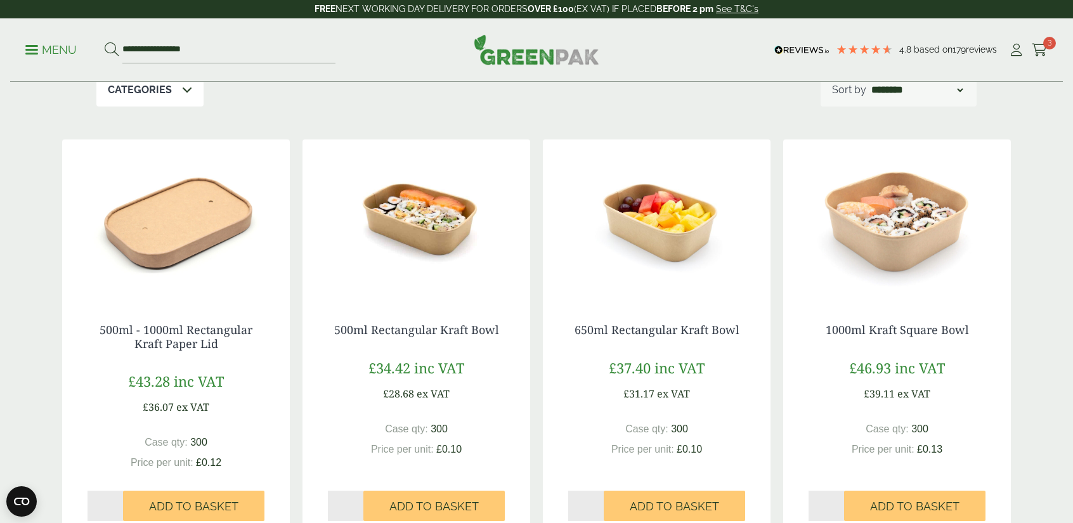
click at [445, 248] on img at bounding box center [416, 219] width 228 height 159
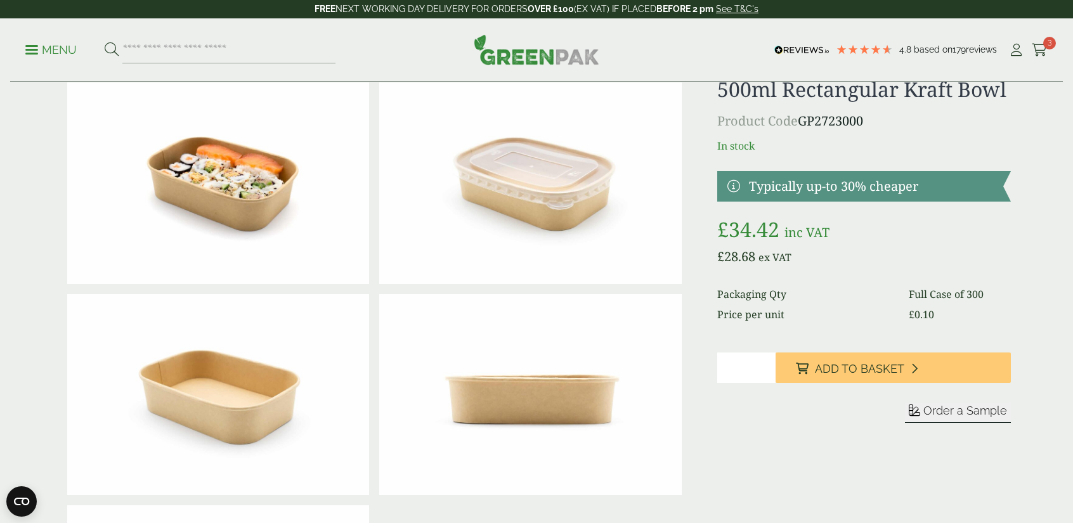
scroll to position [34, 0]
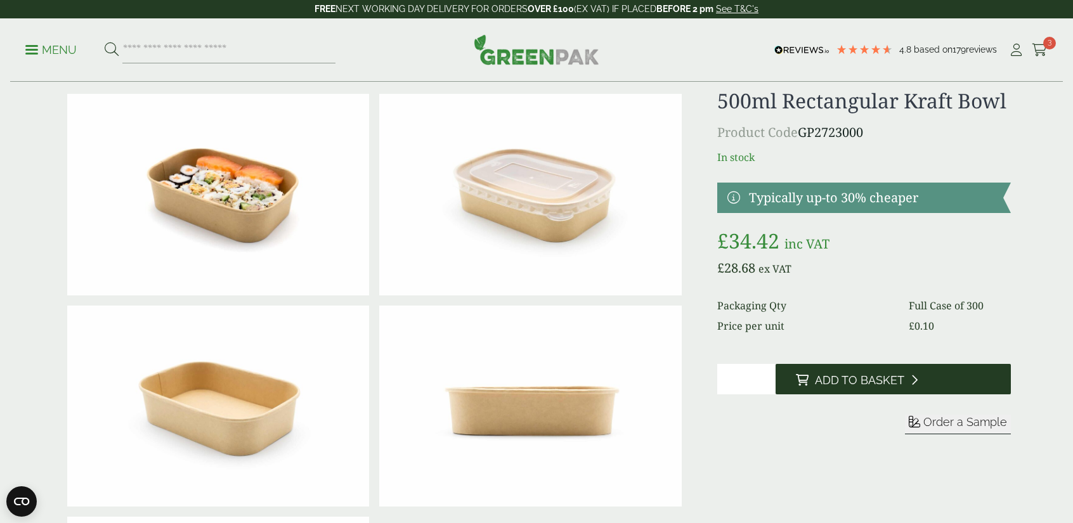
click at [847, 369] on button "Add to Basket" at bounding box center [893, 379] width 235 height 30
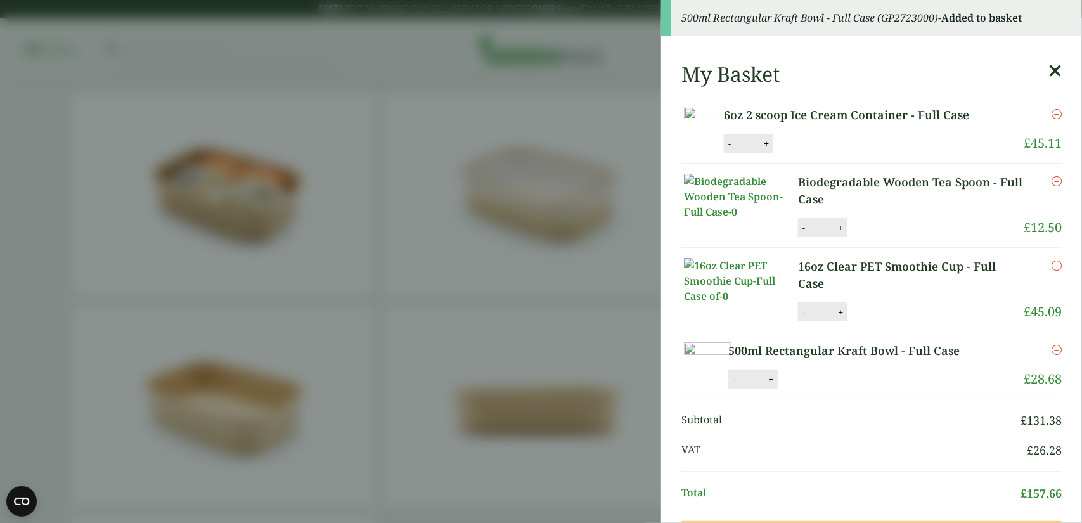
click at [608, 299] on aside "500ml Rectangular Kraft Bowl - Full Case (GP2723000) - Added to basket My Baske…" at bounding box center [541, 261] width 1082 height 523
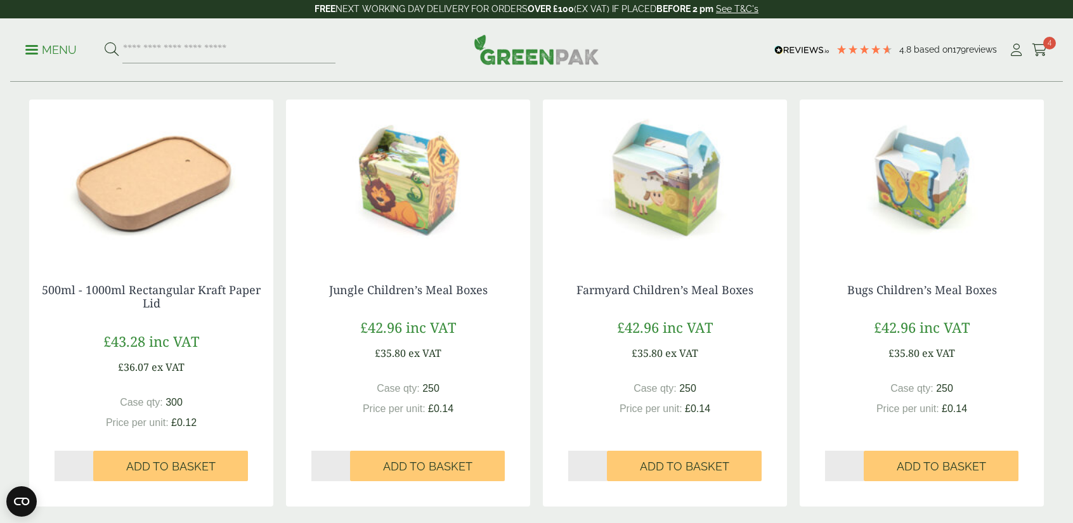
scroll to position [940, 0]
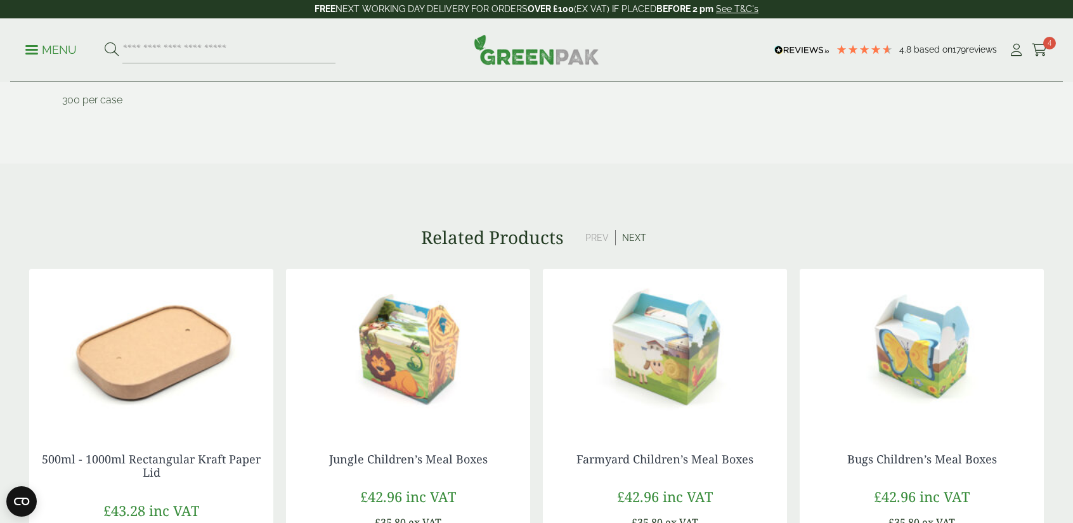
click at [634, 238] on button "Next" at bounding box center [634, 237] width 37 height 15
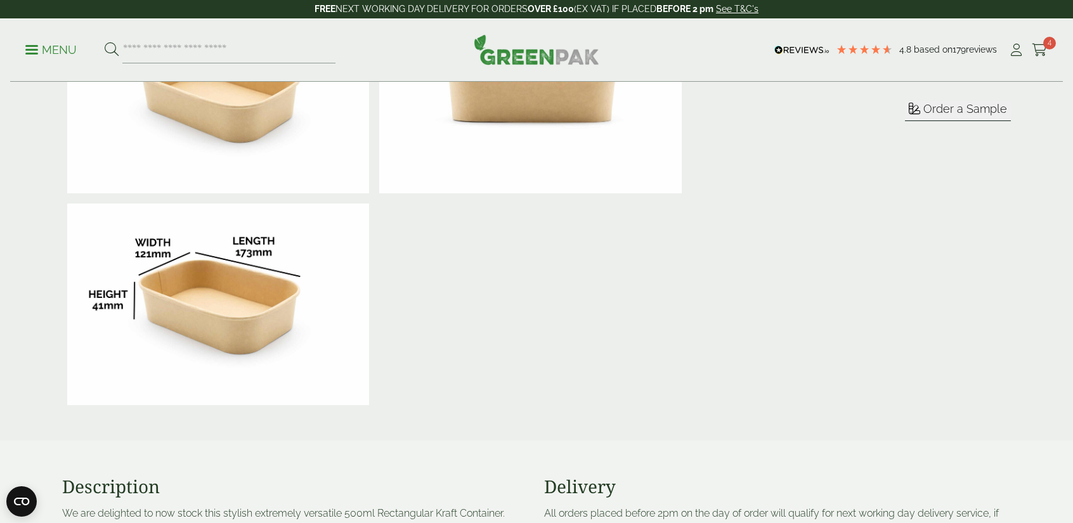
scroll to position [152, 0]
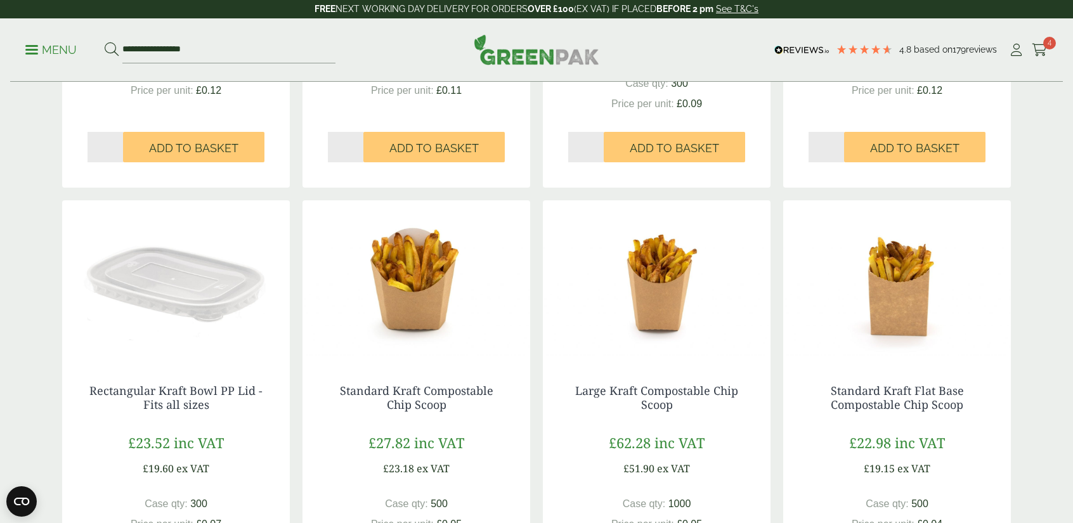
scroll to position [1039, 0]
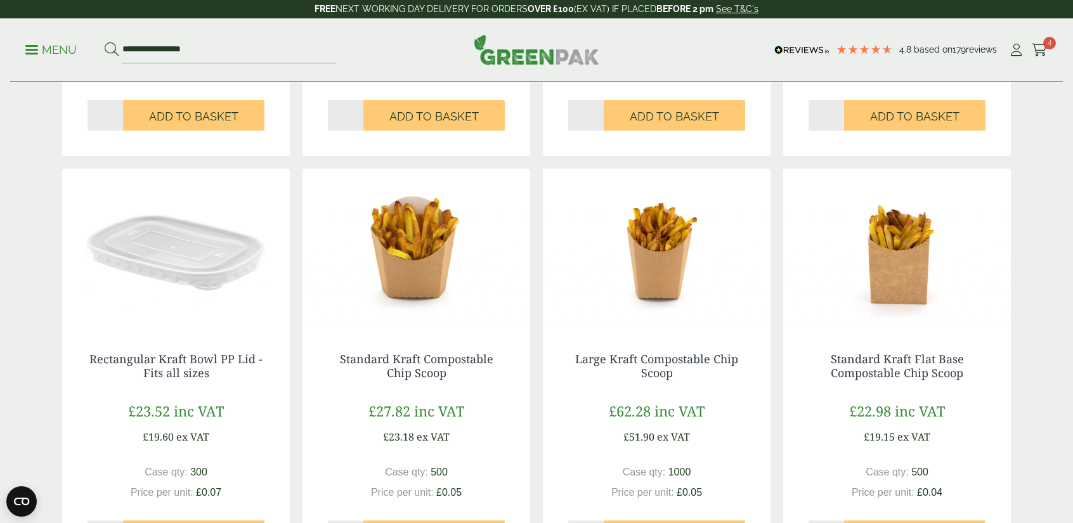
click at [171, 249] on img at bounding box center [176, 248] width 228 height 159
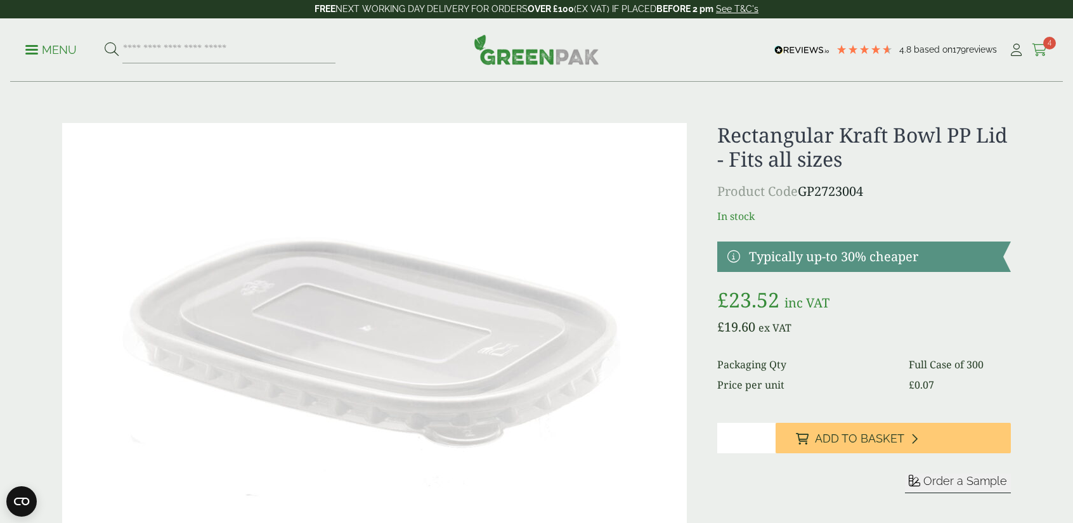
click at [1039, 49] on icon at bounding box center [1040, 50] width 16 height 13
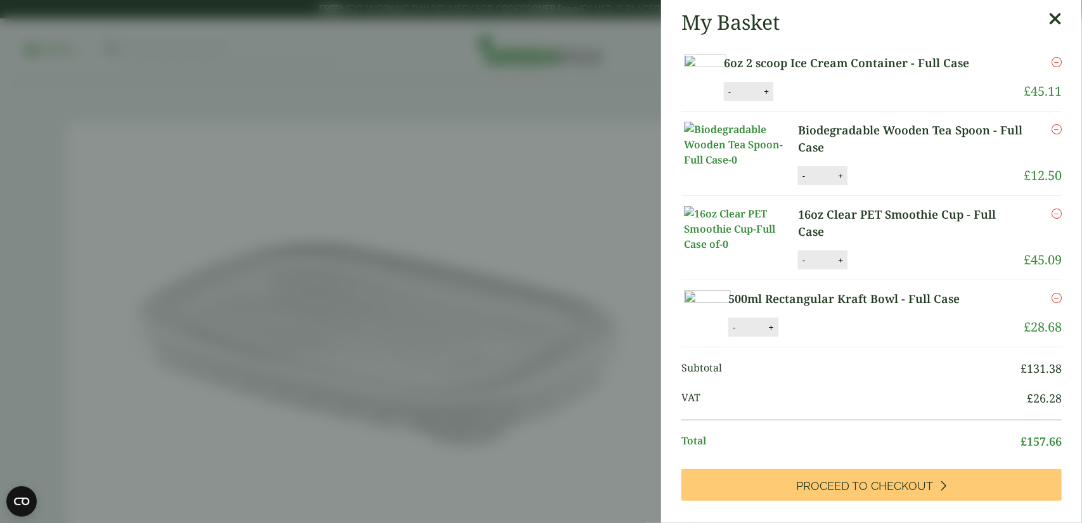
click at [533, 409] on aside "My Basket 6oz 2 scoop Ice Cream Container - Full Case 6oz 2 scoop Ice Cream Con…" at bounding box center [541, 261] width 1082 height 523
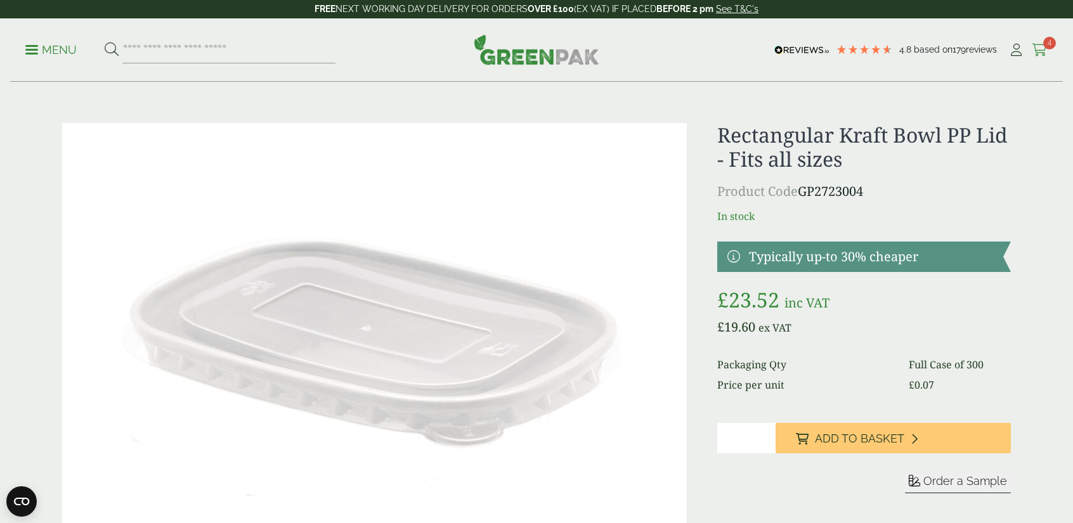
click at [1051, 38] on span "4" at bounding box center [1049, 43] width 13 height 13
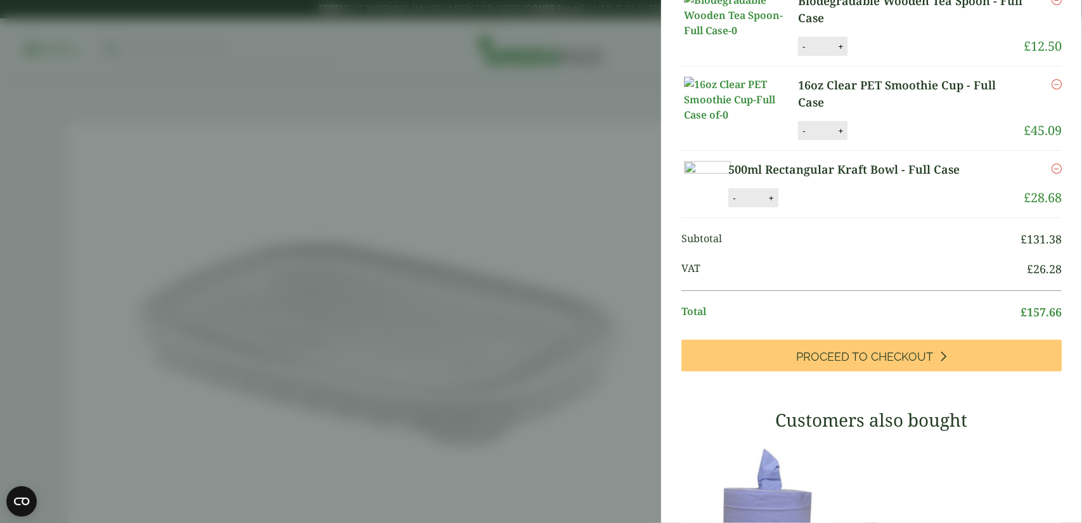
scroll to position [128, 0]
click at [808, 138] on button "-" at bounding box center [804, 132] width 10 height 11
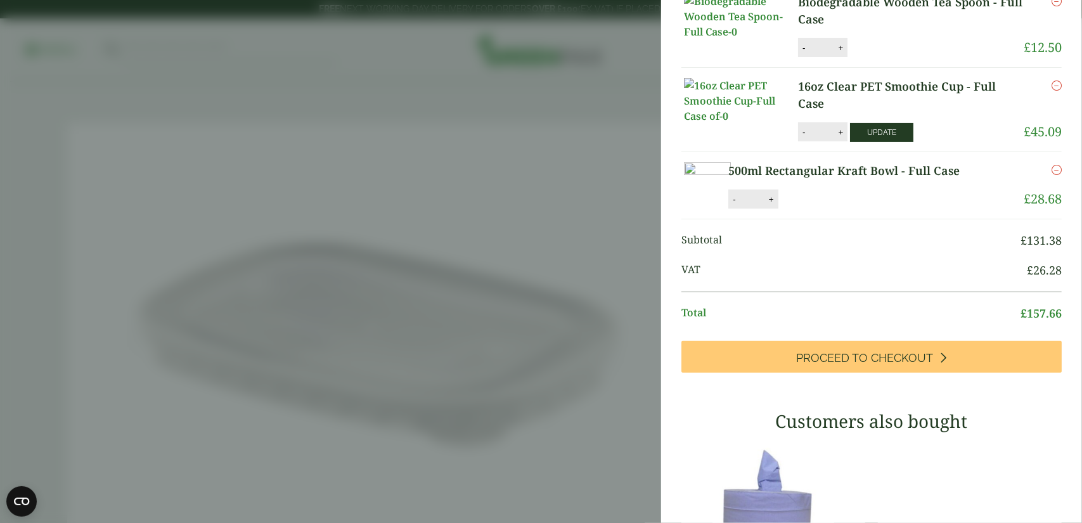
click at [879, 142] on button "Update" at bounding box center [881, 132] width 63 height 19
type input "*"
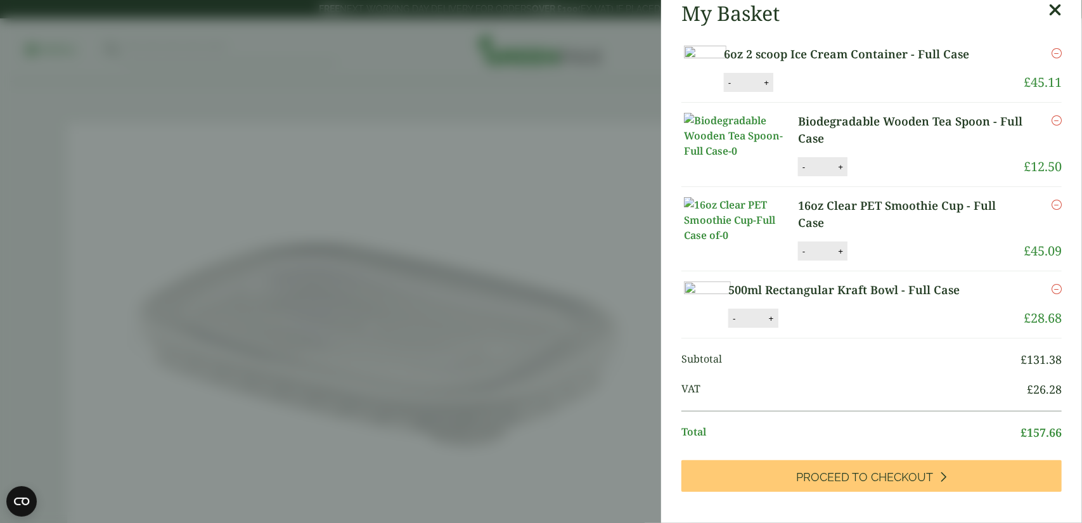
scroll to position [0, 0]
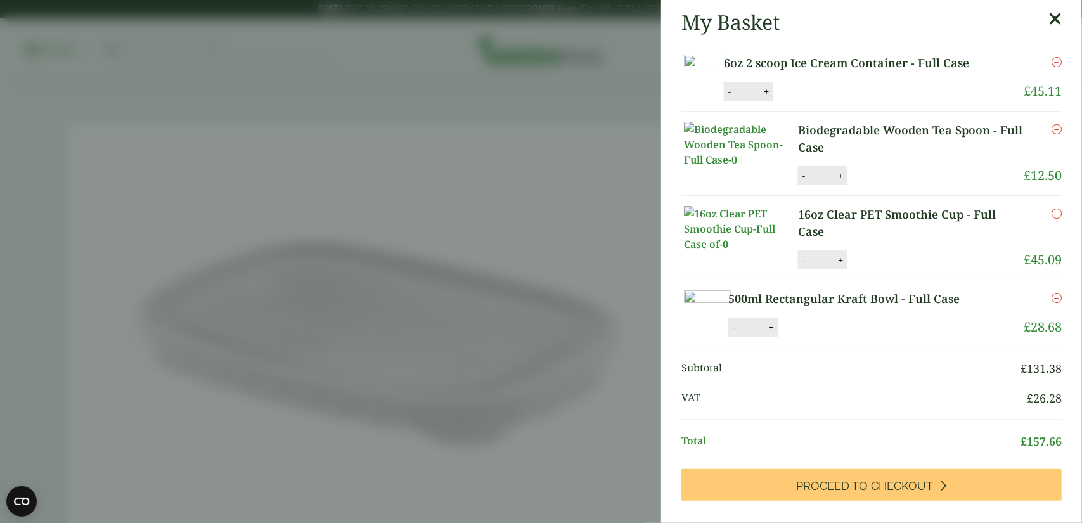
click at [1052, 219] on icon "Remove this item" at bounding box center [1057, 214] width 10 height 10
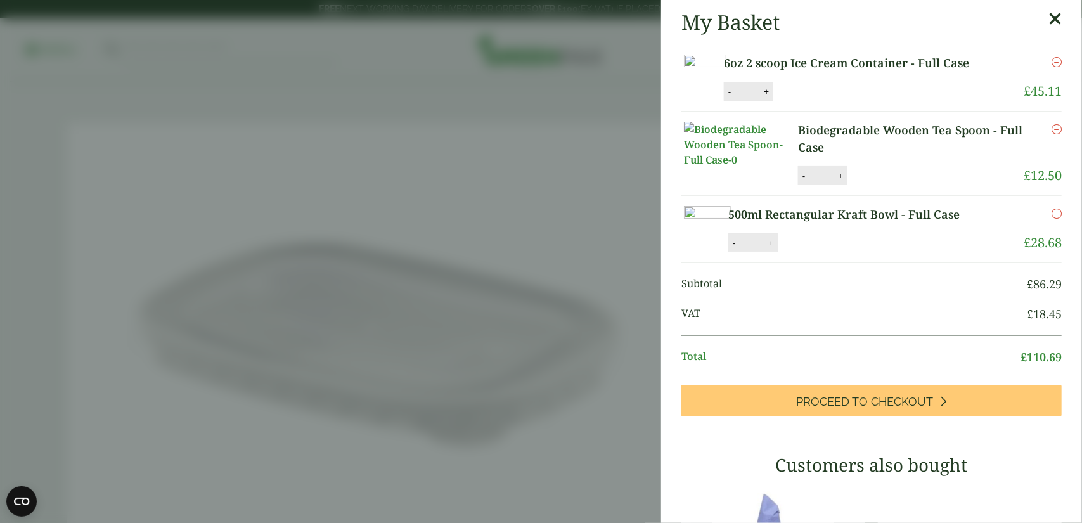
click at [540, 384] on aside "My Basket 6oz 2 scoop Ice Cream Container - Full Case 6oz 2 scoop Ice Cream Con…" at bounding box center [541, 261] width 1082 height 523
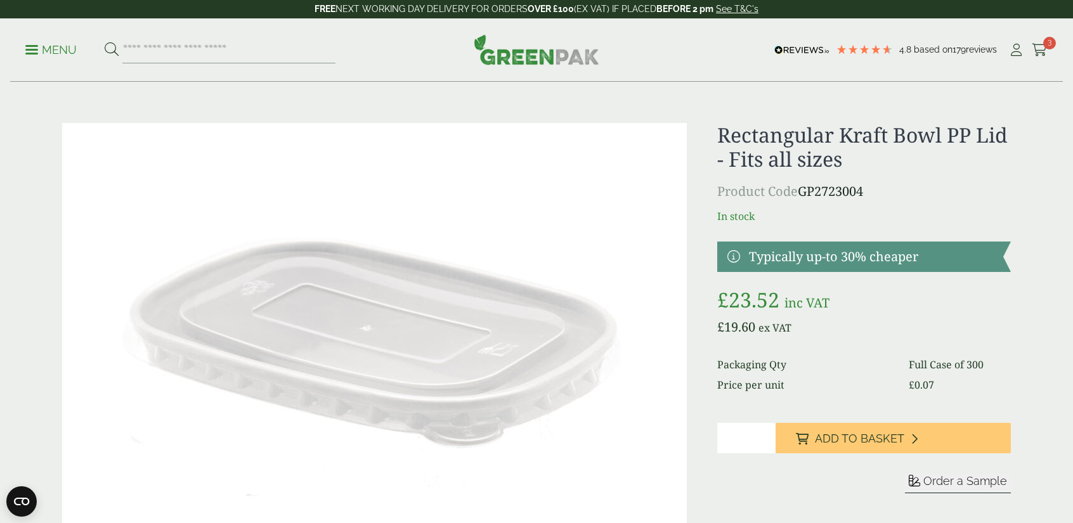
click at [43, 48] on p "Menu" at bounding box center [50, 49] width 51 height 15
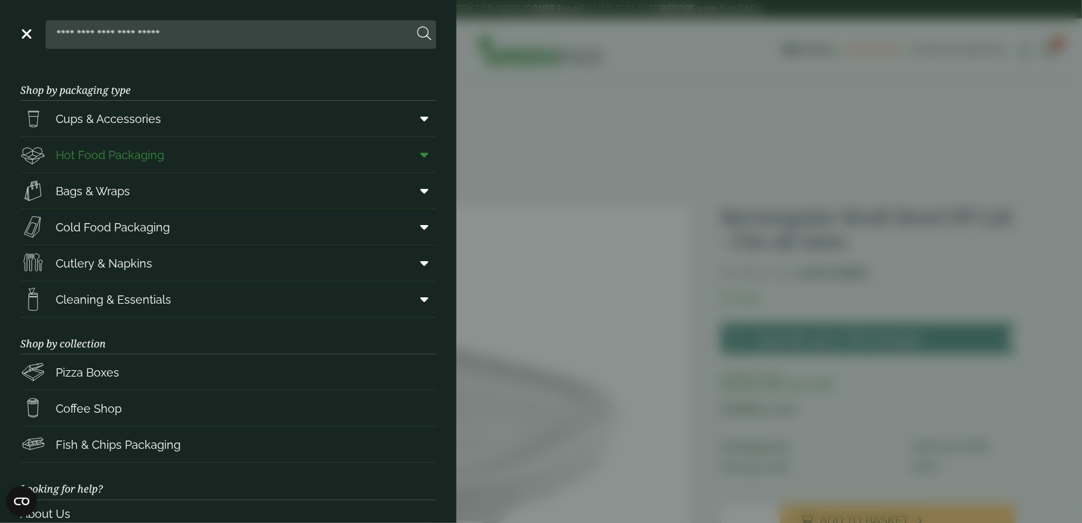
click at [113, 162] on span "Hot Food Packaging" at bounding box center [110, 154] width 108 height 17
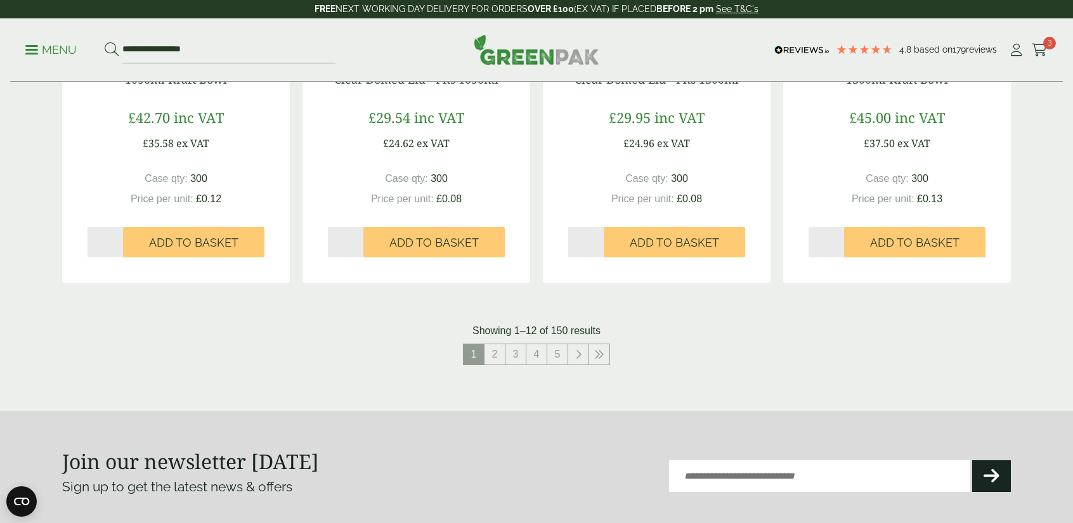
scroll to position [1344, 0]
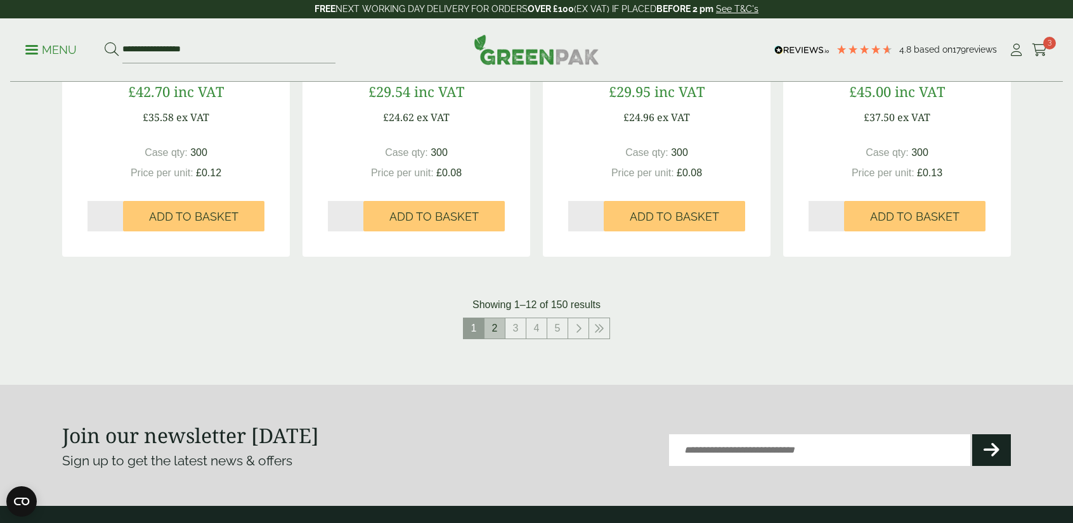
click at [502, 329] on link "2" at bounding box center [494, 328] width 20 height 20
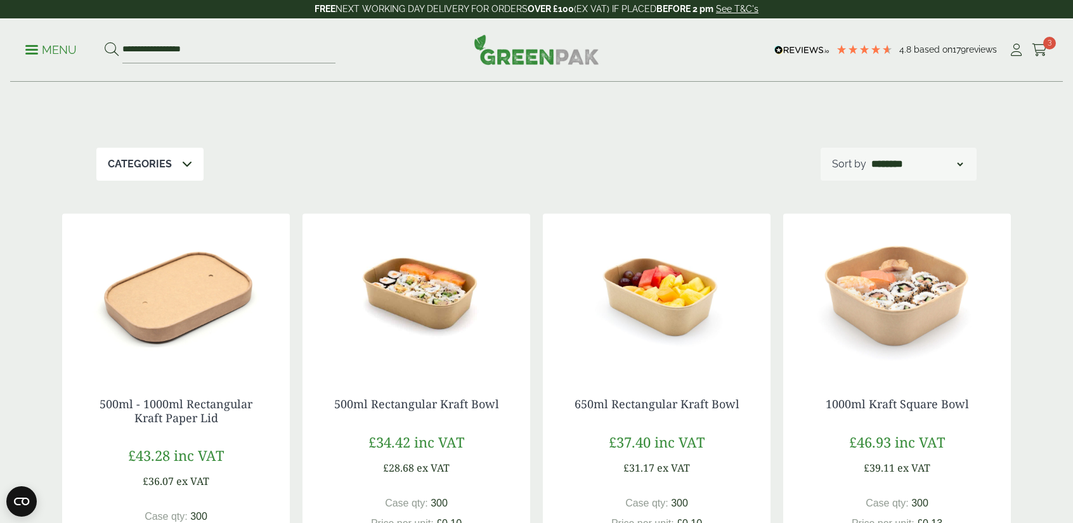
scroll to position [120, 0]
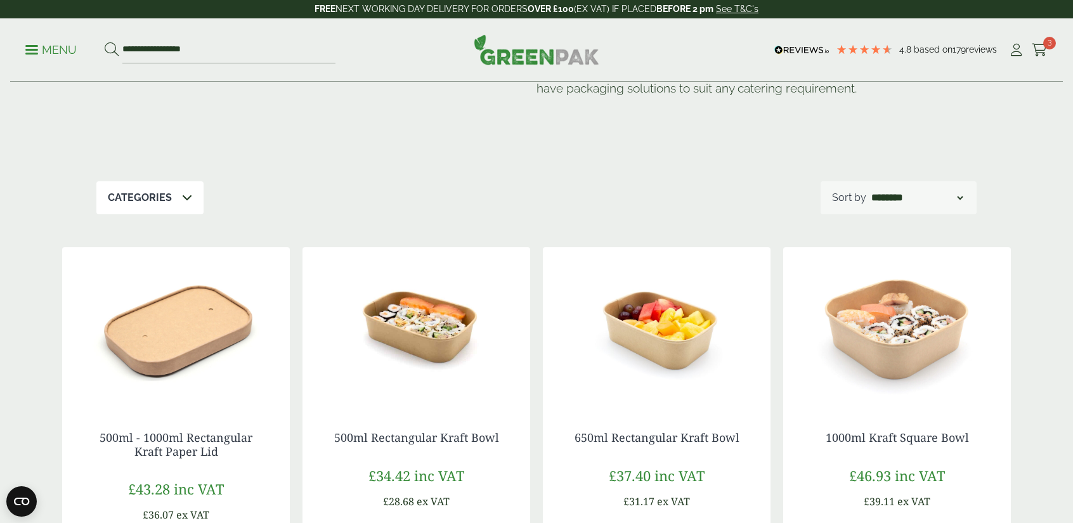
click at [918, 206] on div "**********" at bounding box center [899, 197] width 156 height 33
click at [957, 204] on select "**********" at bounding box center [917, 197] width 96 height 15
select select "*********"
click at [869, 190] on select "**********" at bounding box center [917, 197] width 96 height 15
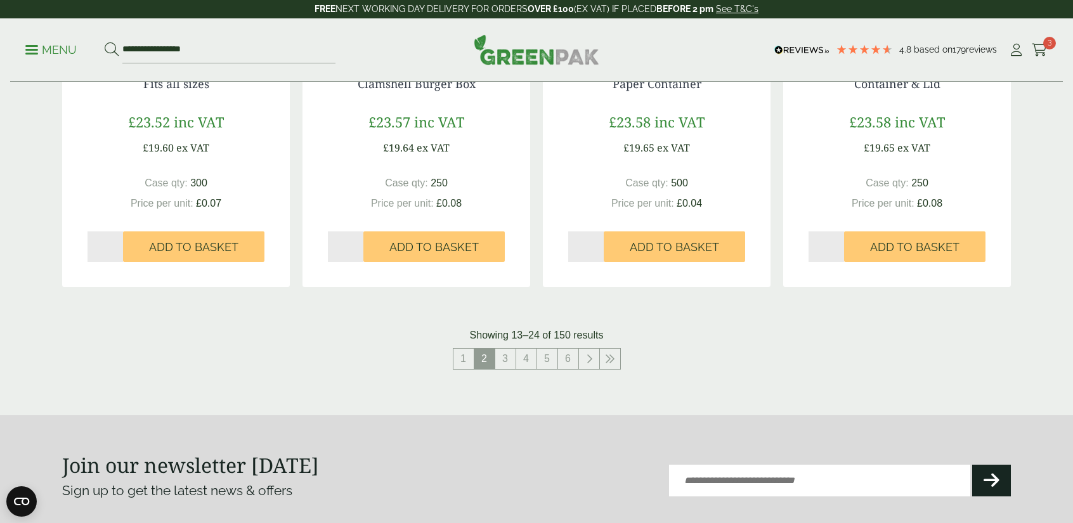
scroll to position [1320, 0]
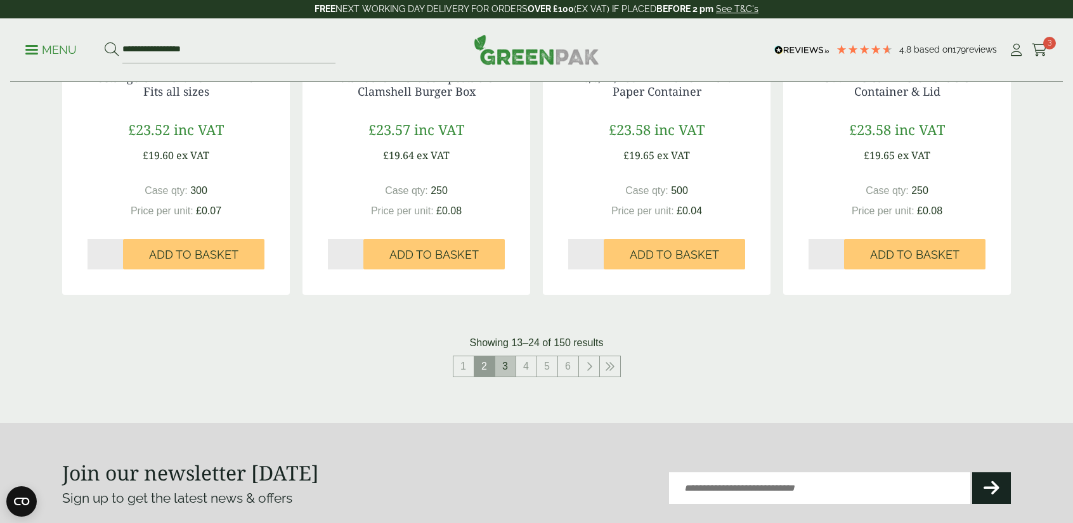
click at [514, 366] on link "3" at bounding box center [505, 366] width 20 height 20
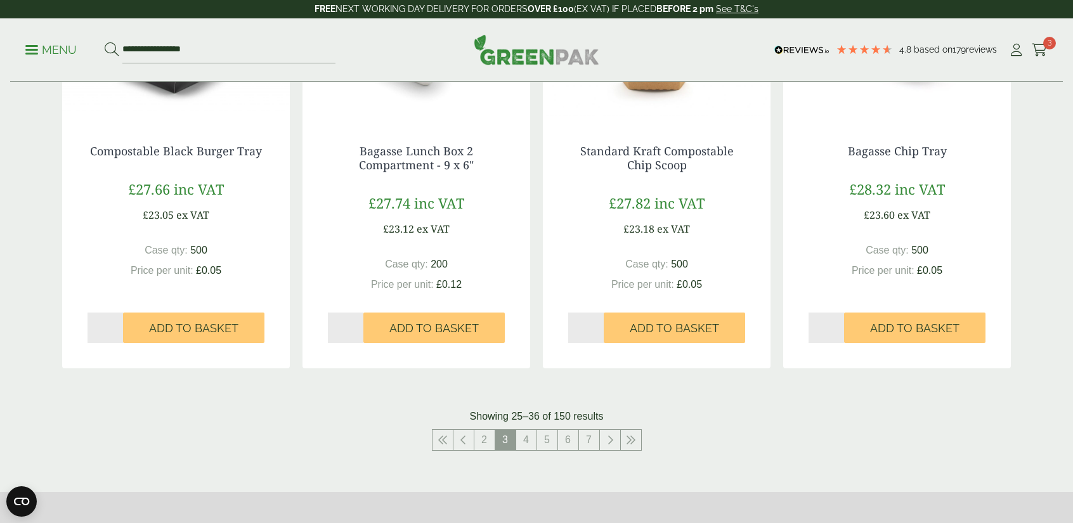
scroll to position [1429, 0]
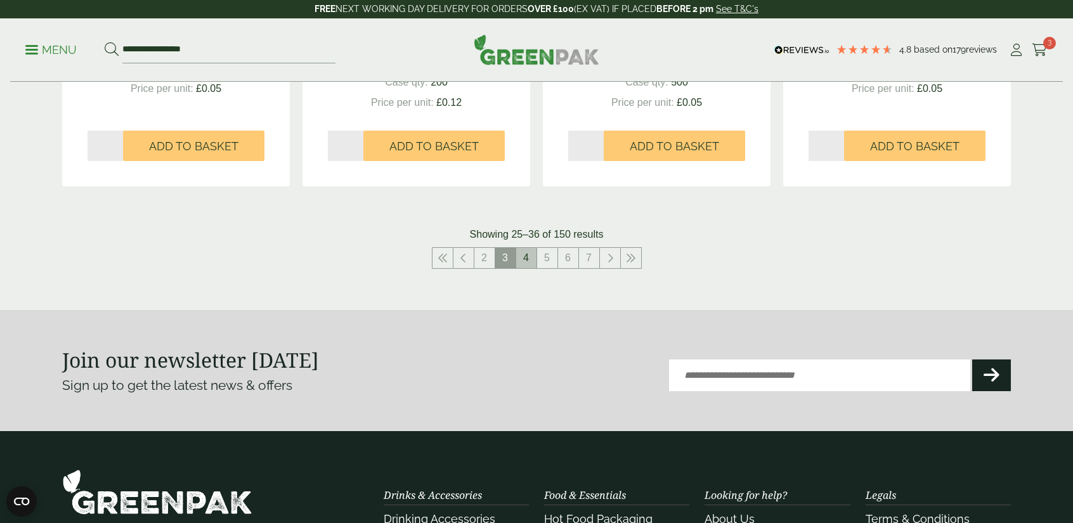
click at [519, 267] on link "4" at bounding box center [526, 258] width 20 height 20
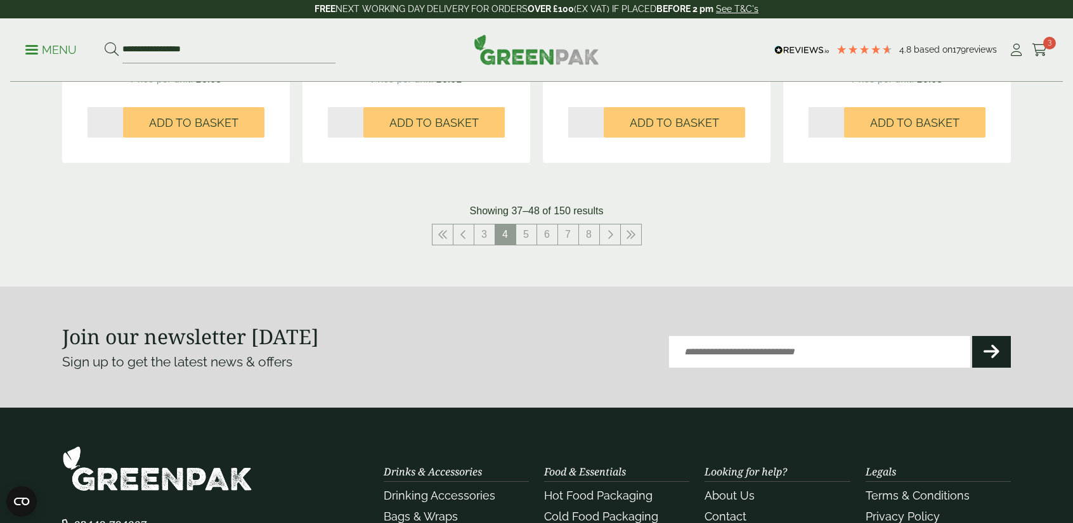
scroll to position [1445, 0]
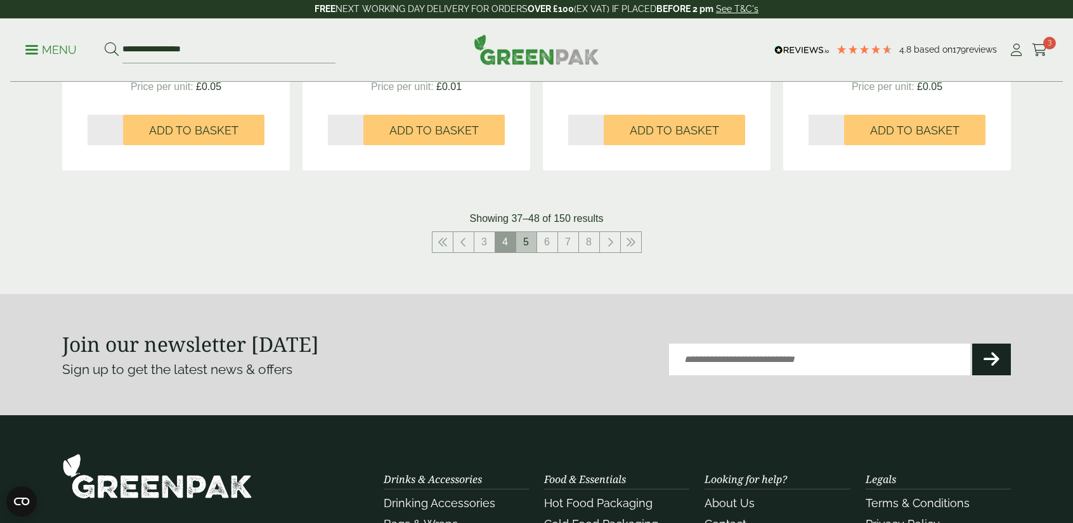
click at [528, 234] on link "5" at bounding box center [526, 242] width 20 height 20
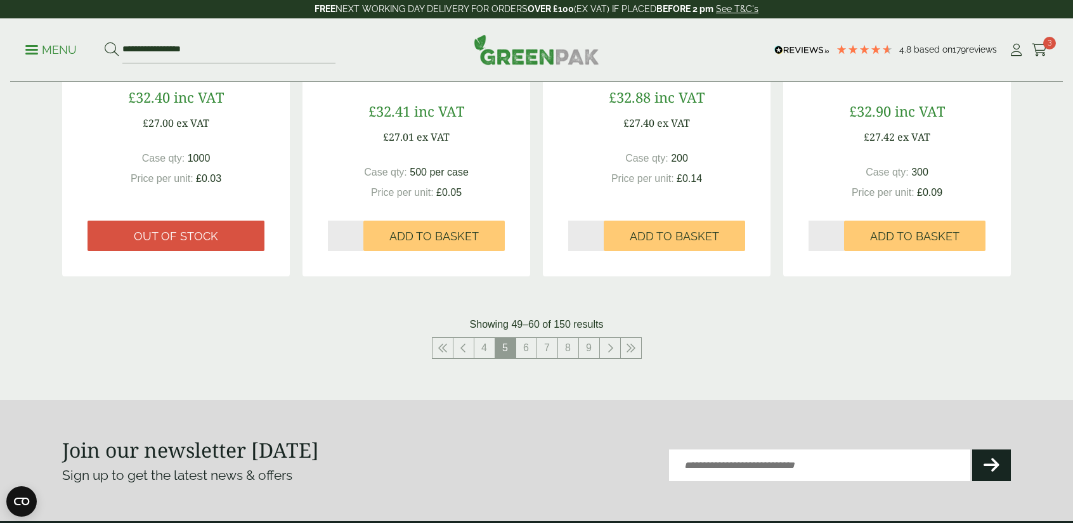
scroll to position [1357, 0]
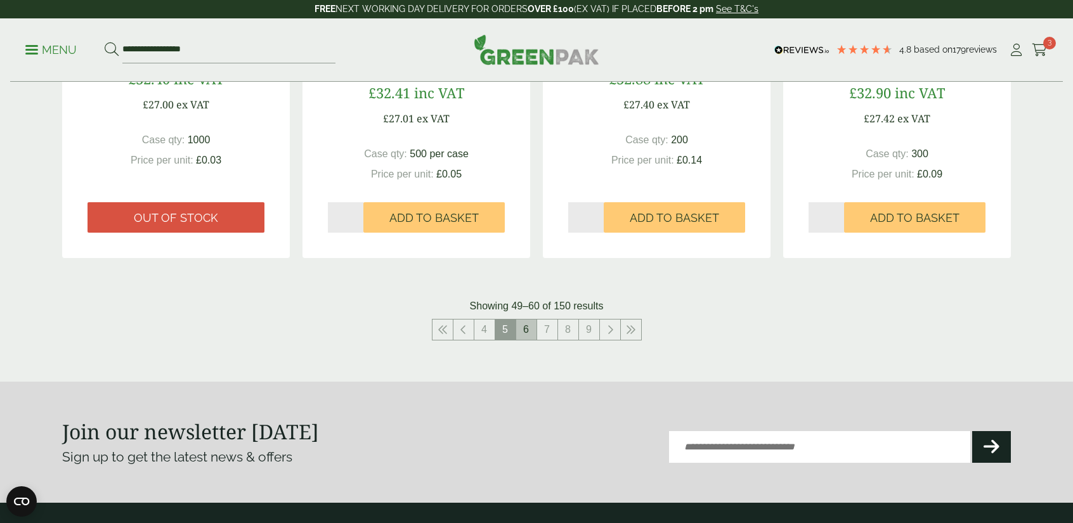
click at [526, 325] on link "6" at bounding box center [526, 330] width 20 height 20
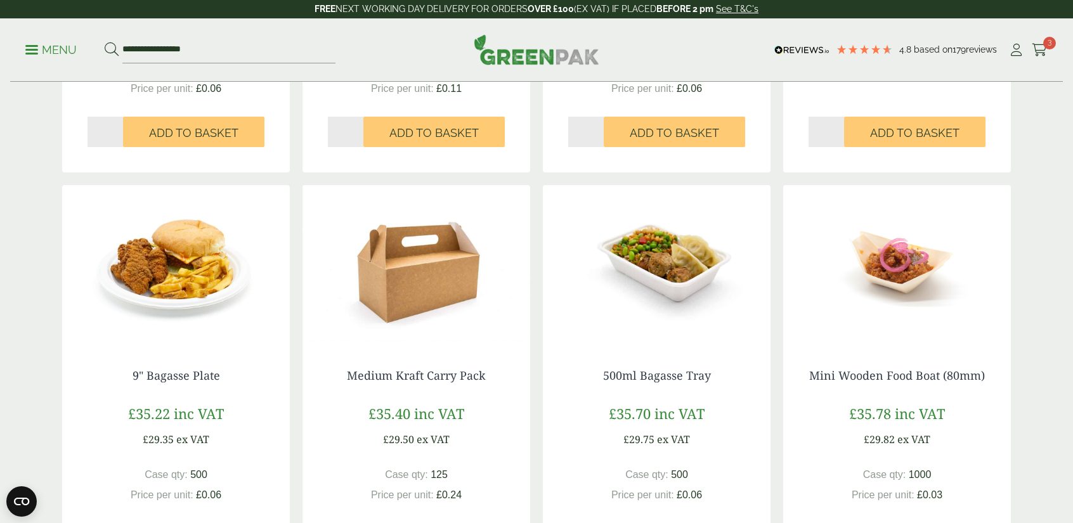
scroll to position [1020, 0]
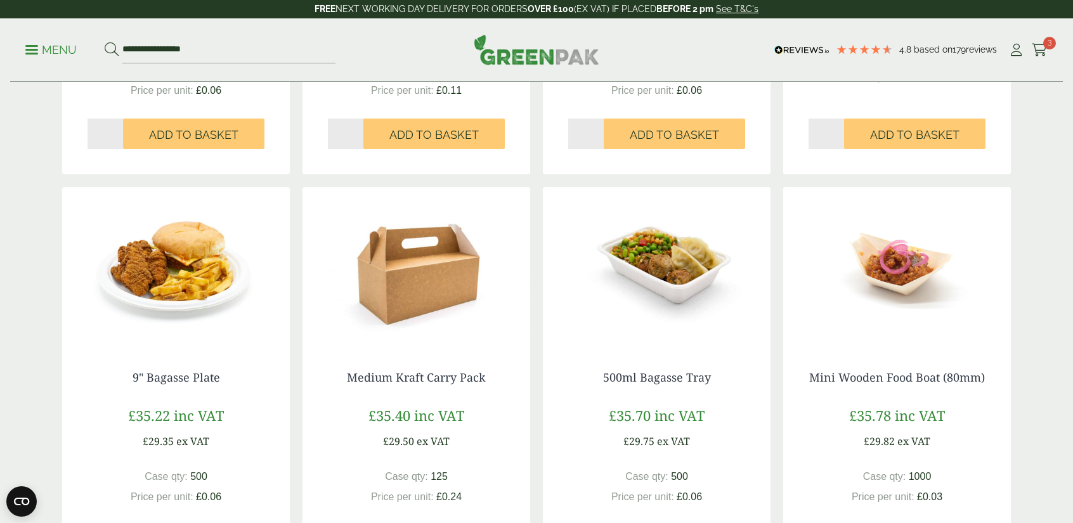
click at [693, 290] on img at bounding box center [657, 266] width 228 height 159
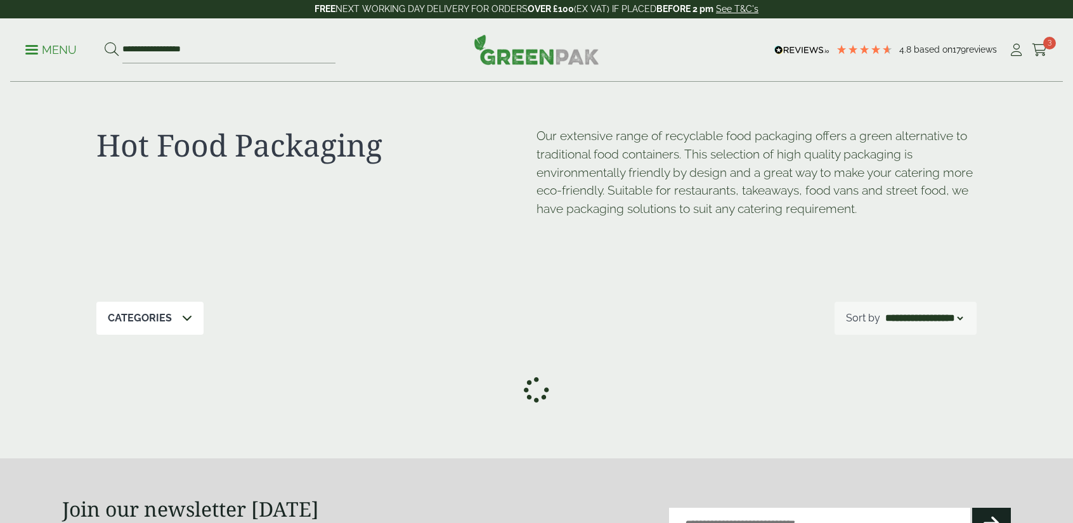
select select "*********"
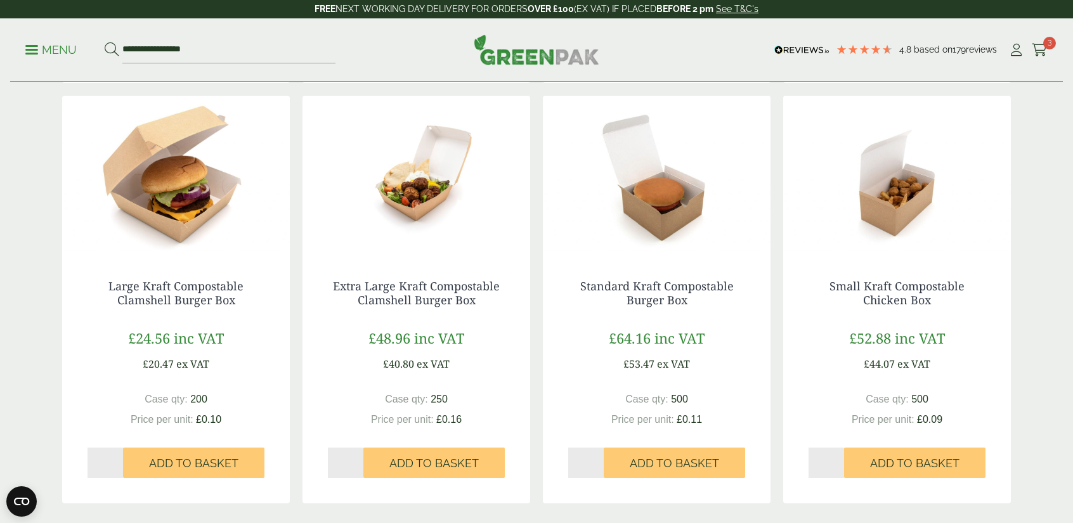
scroll to position [1289, 0]
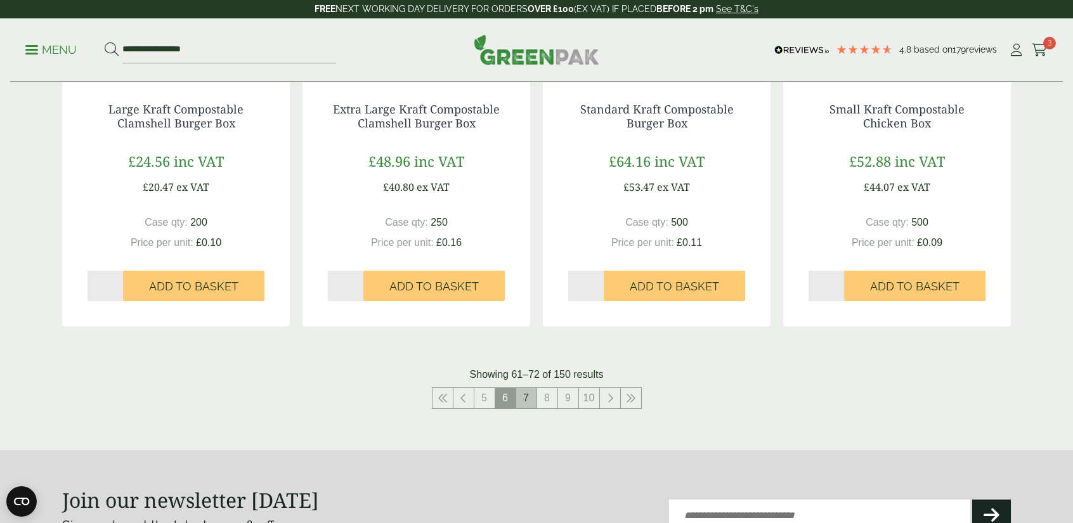
click at [523, 394] on link "7" at bounding box center [526, 398] width 20 height 20
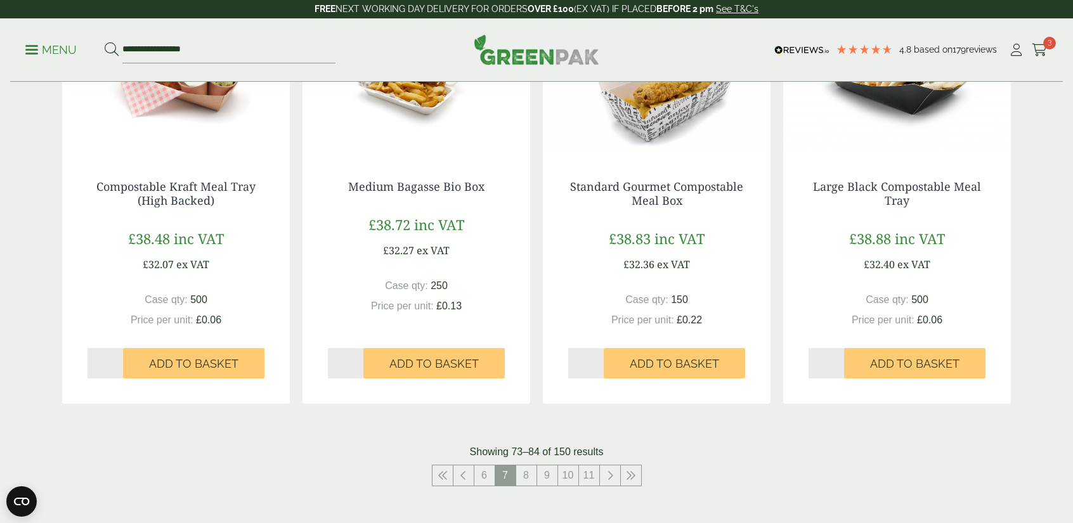
scroll to position [1209, 0]
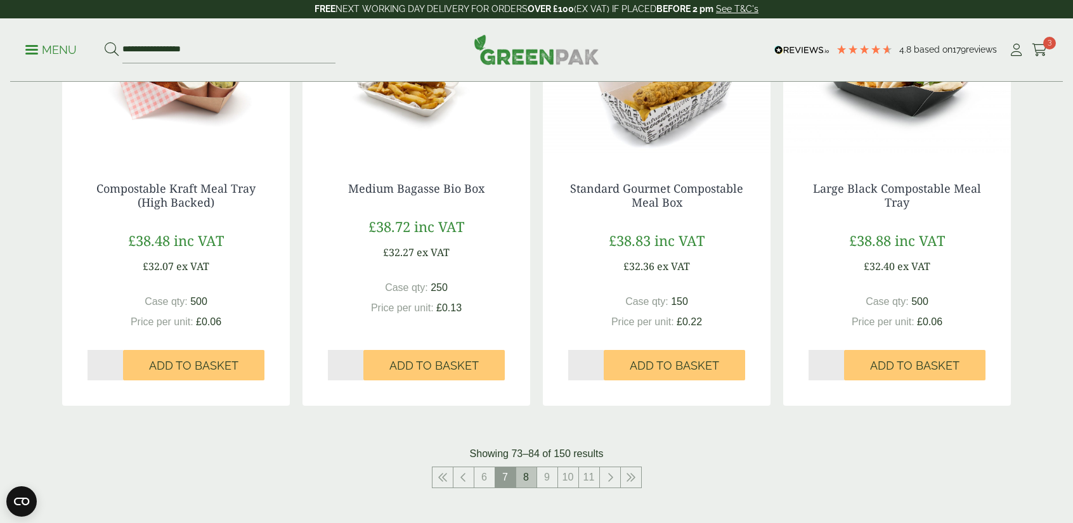
click at [529, 479] on link "8" at bounding box center [526, 477] width 20 height 20
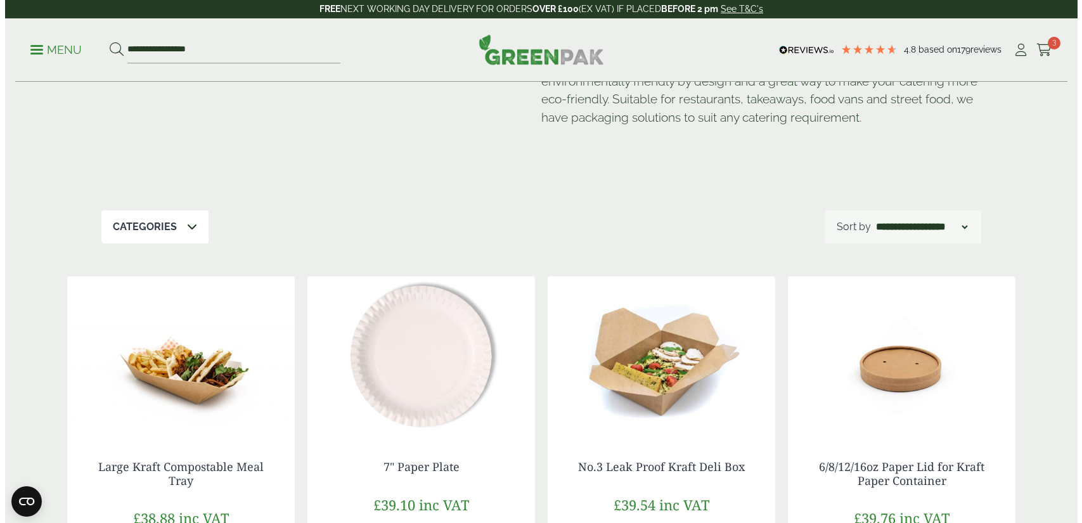
scroll to position [58, 0]
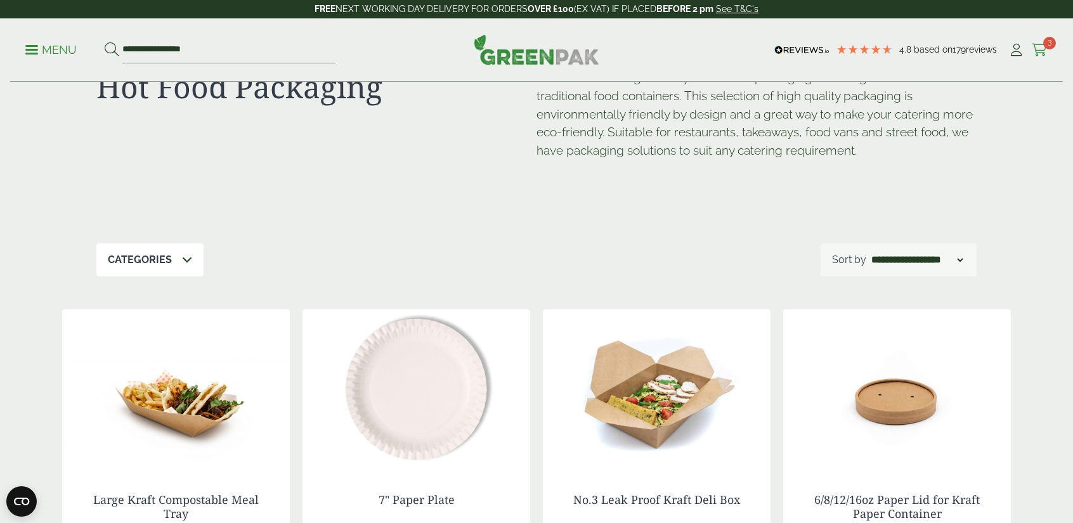
click at [1037, 49] on icon at bounding box center [1040, 50] width 16 height 13
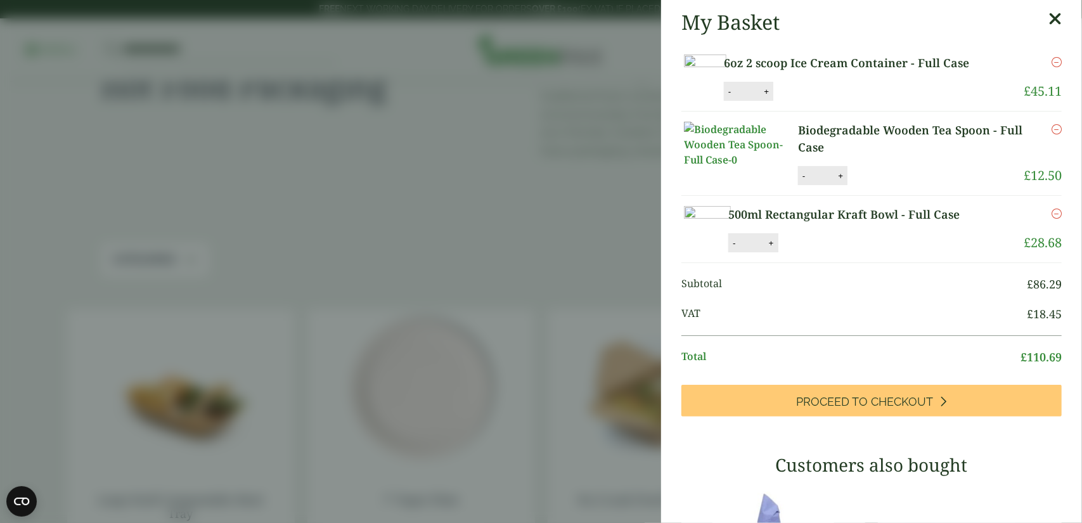
click at [536, 319] on aside "My Basket 6oz 2 scoop Ice Cream Container - Full Case 6oz 2 scoop Ice Cream Con…" at bounding box center [541, 261] width 1082 height 523
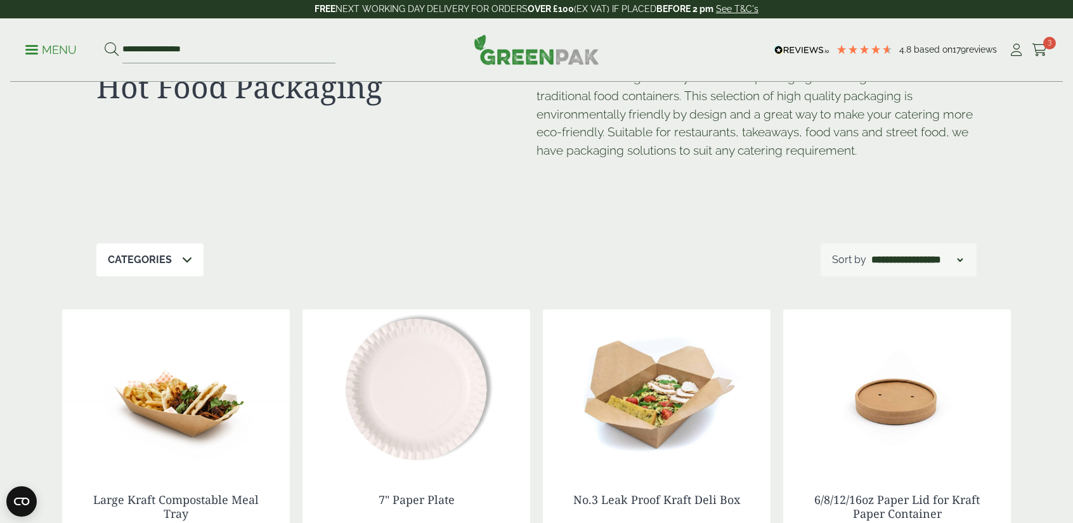
click at [34, 46] on p "Menu" at bounding box center [50, 49] width 51 height 15
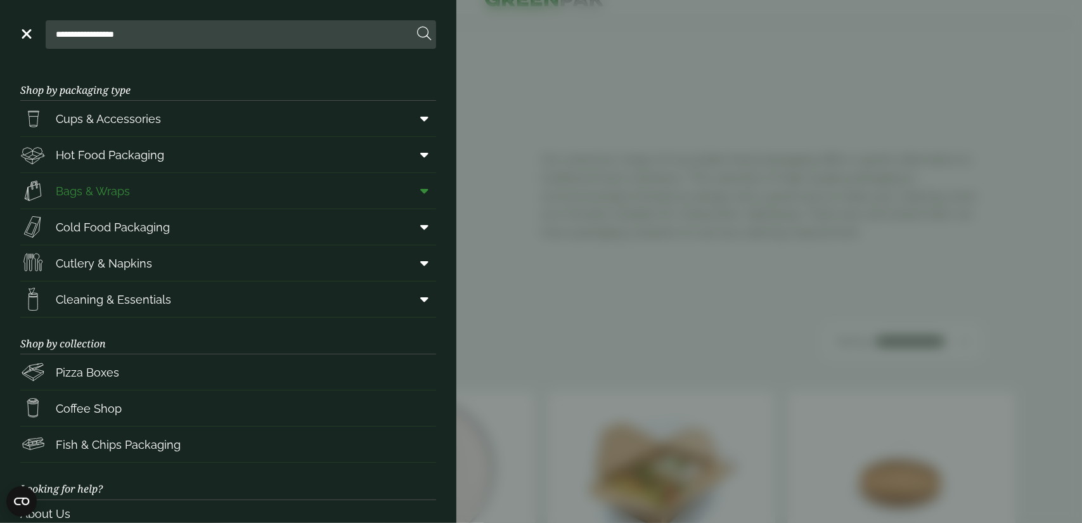
click at [91, 187] on span "Bags & Wraps" at bounding box center [93, 191] width 74 height 17
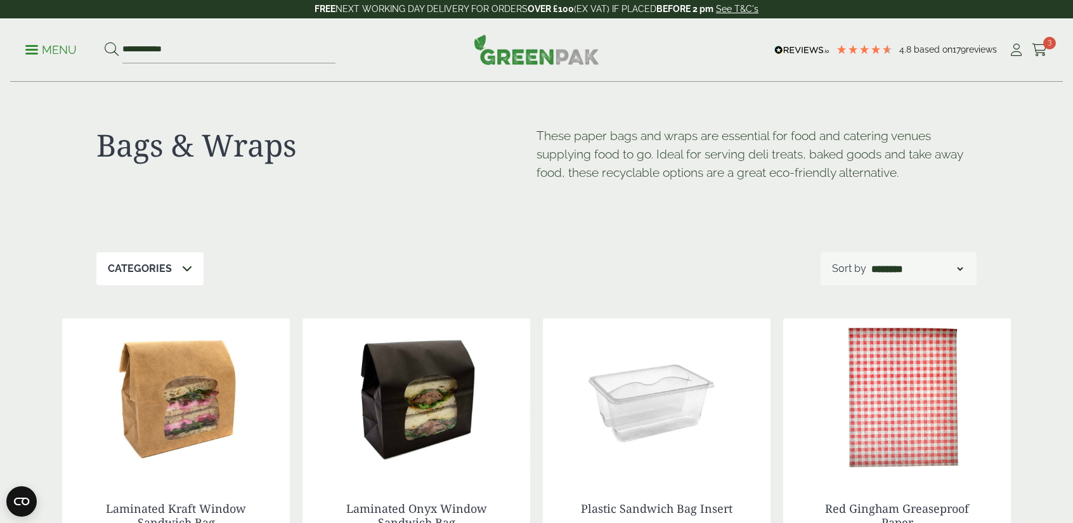
click at [879, 270] on select "**********" at bounding box center [917, 268] width 96 height 15
select select "*********"
click at [869, 261] on select "**********" at bounding box center [917, 268] width 96 height 15
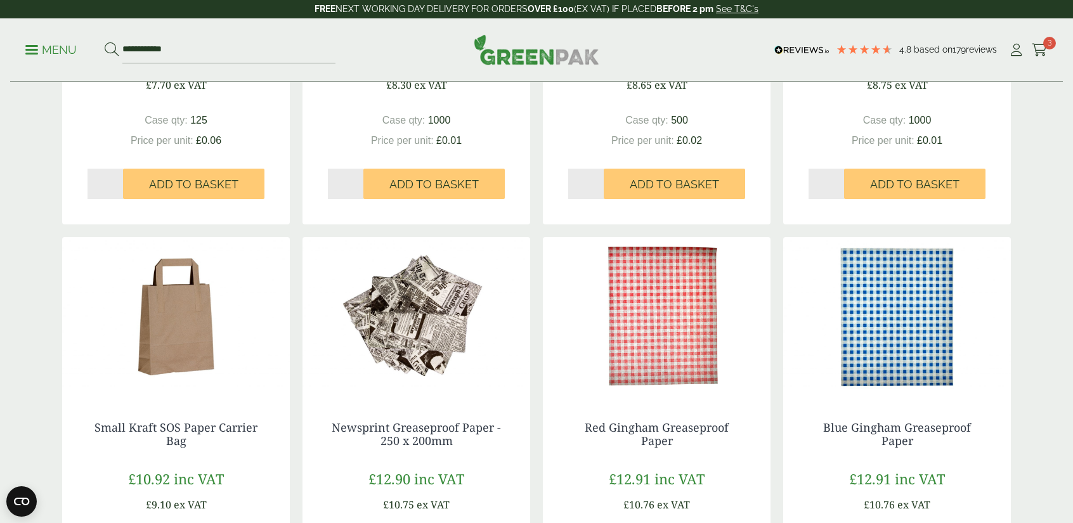
scroll to position [890, 0]
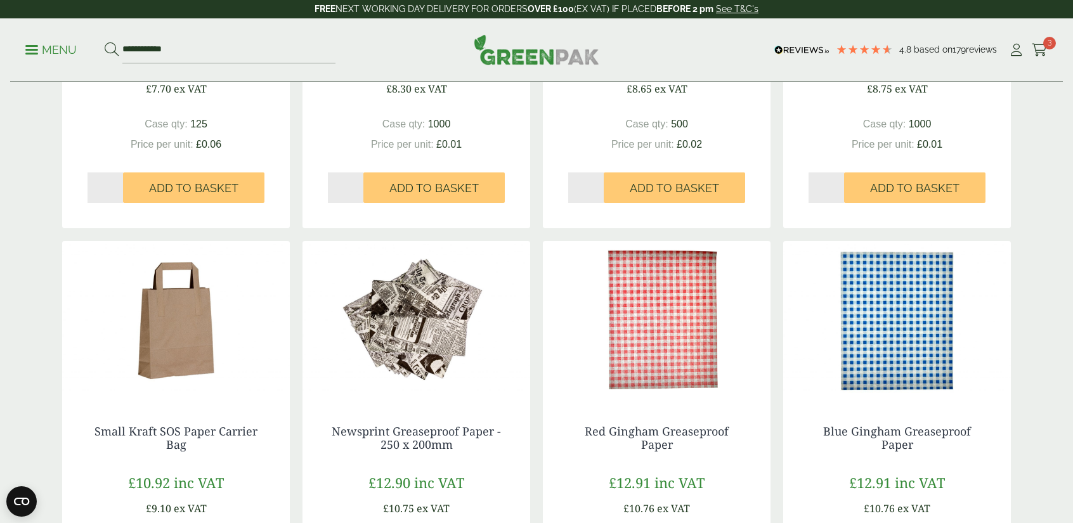
click at [673, 356] on img at bounding box center [657, 320] width 228 height 159
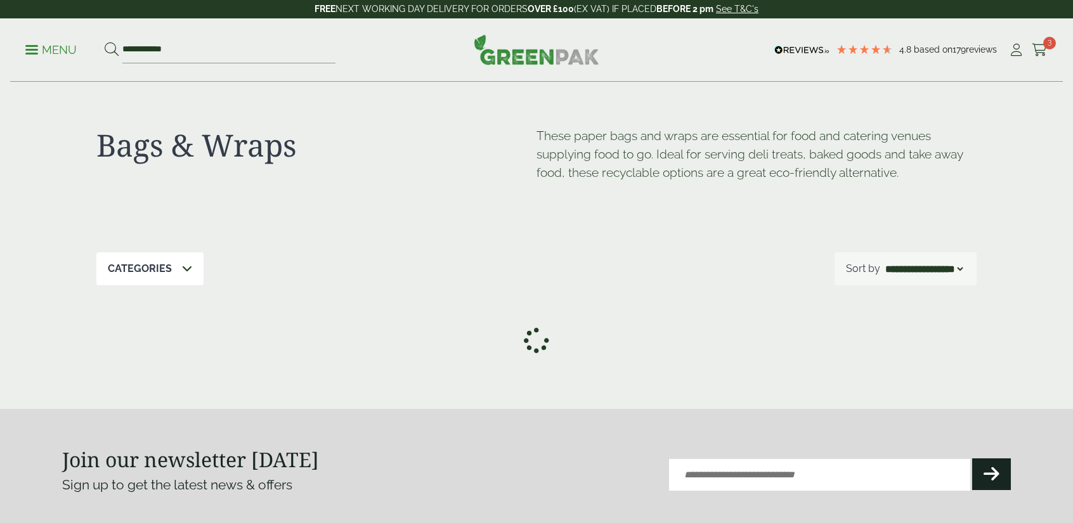
select select "*********"
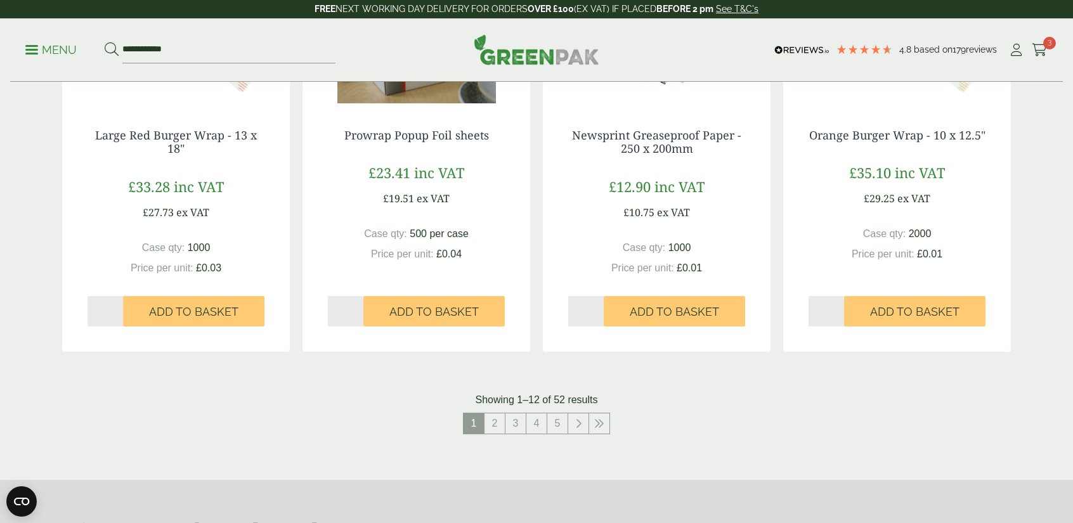
scroll to position [1238, 0]
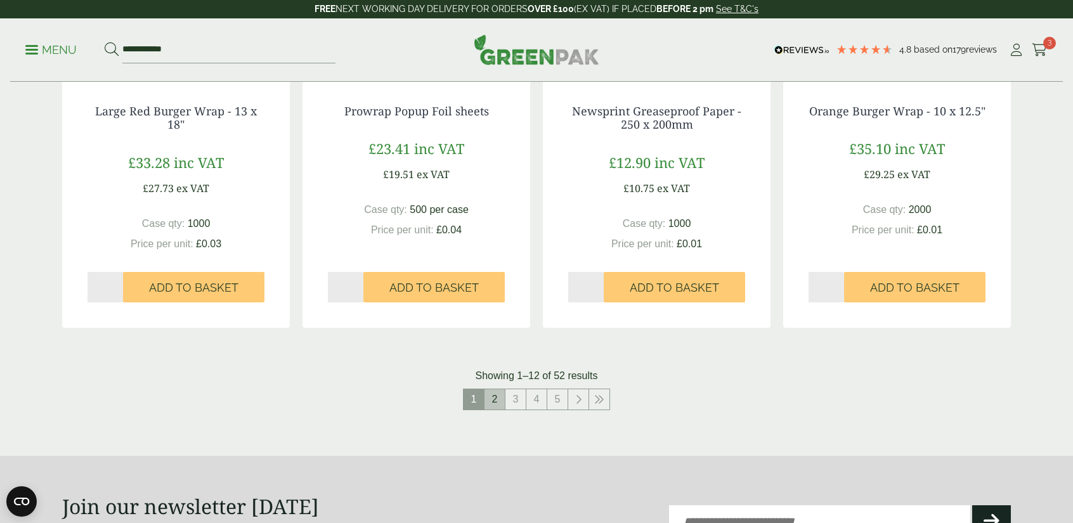
click at [500, 404] on link "2" at bounding box center [494, 399] width 20 height 20
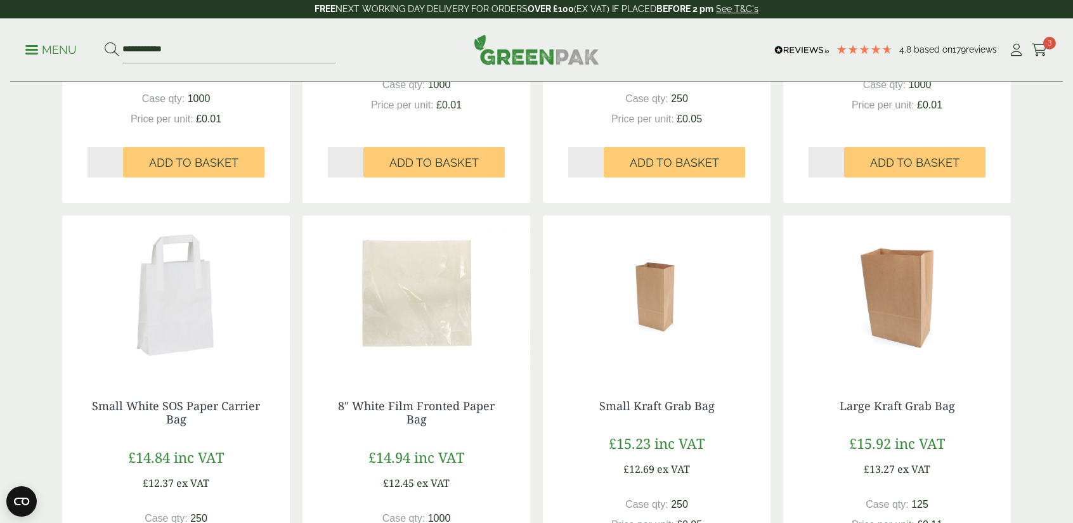
scroll to position [527, 0]
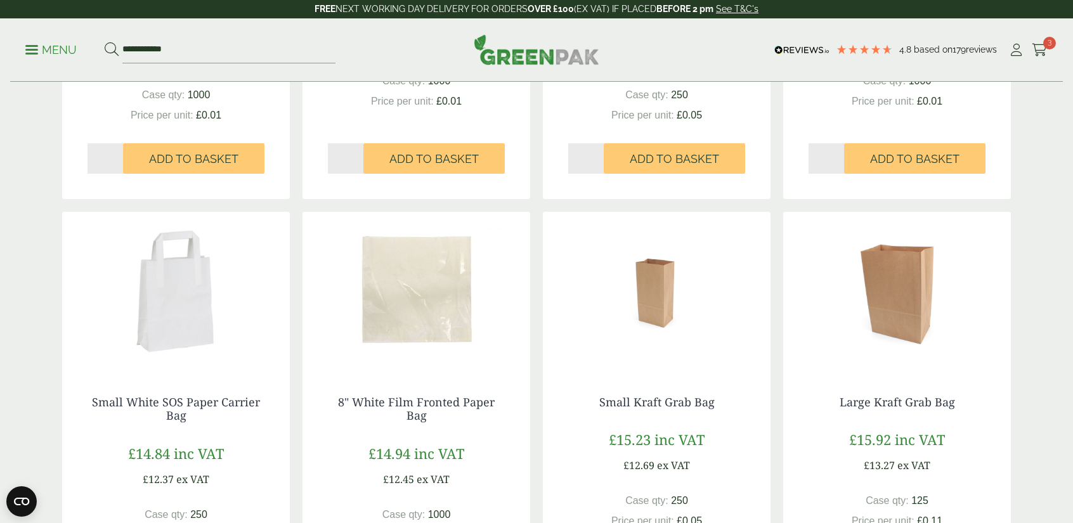
click at [408, 308] on img at bounding box center [416, 291] width 228 height 159
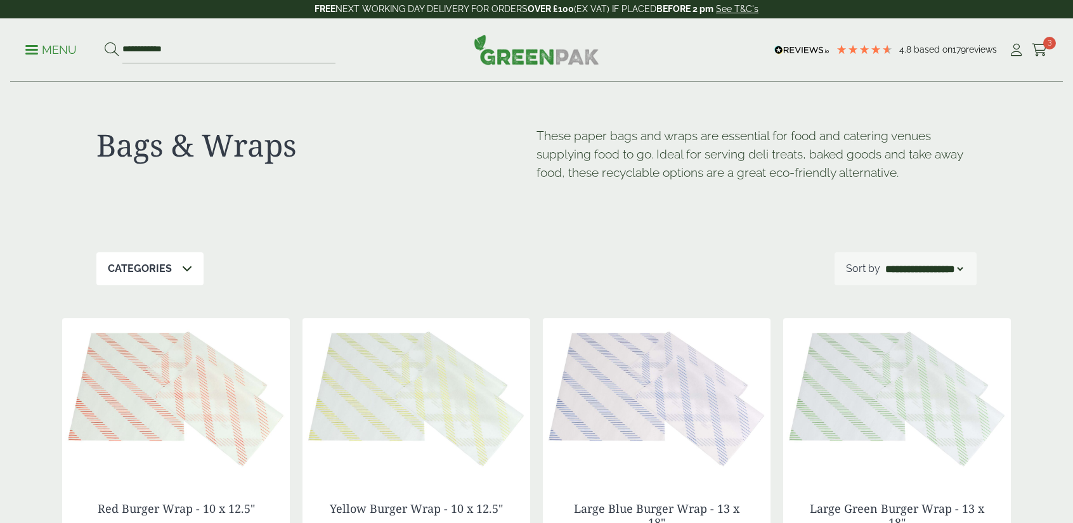
select select "*********"
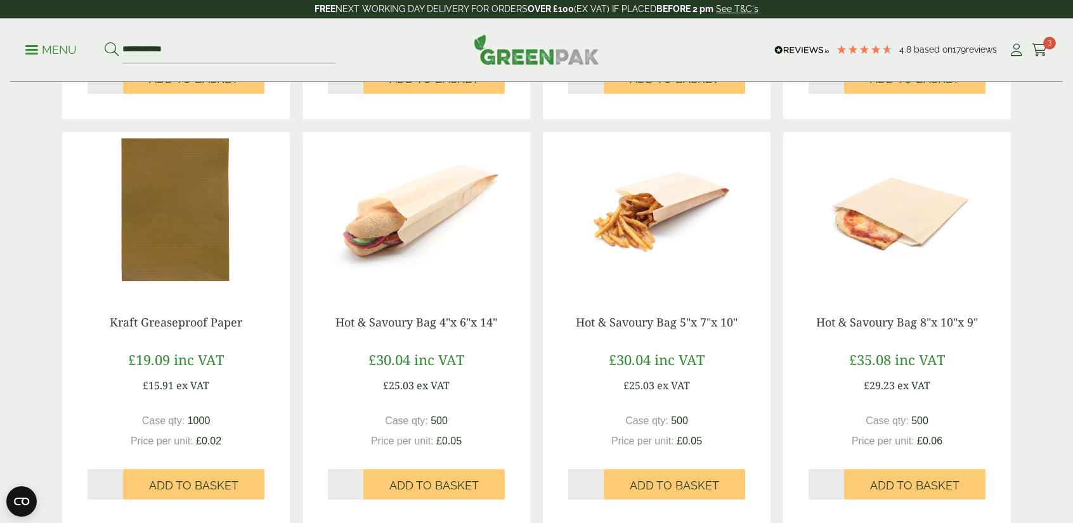
scroll to position [1233, 0]
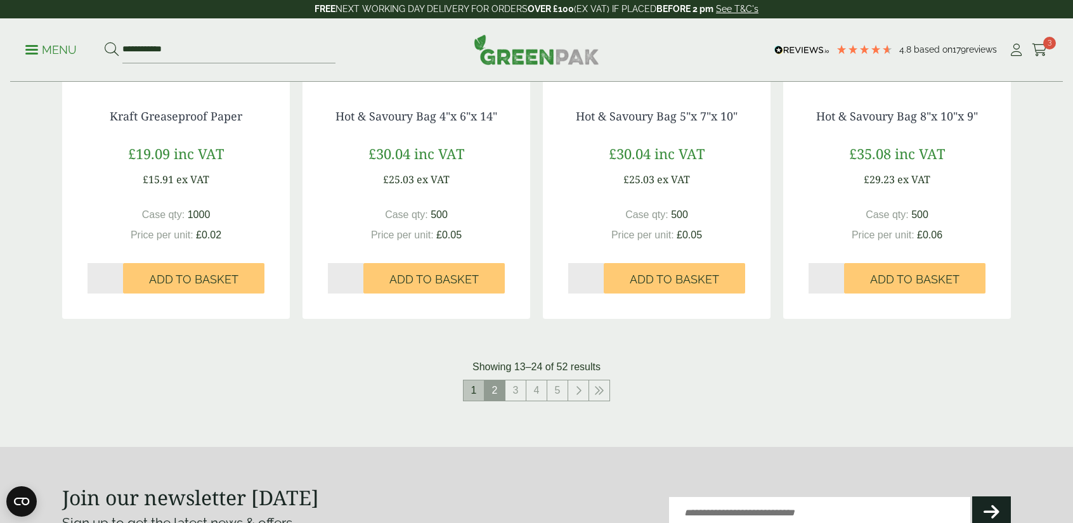
click at [471, 391] on link "1" at bounding box center [474, 390] width 20 height 20
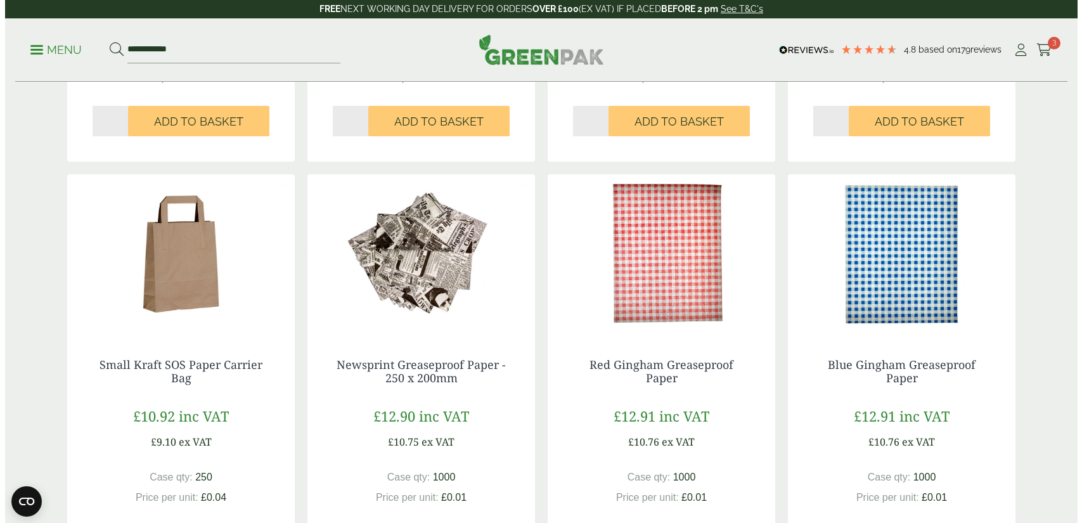
scroll to position [971, 0]
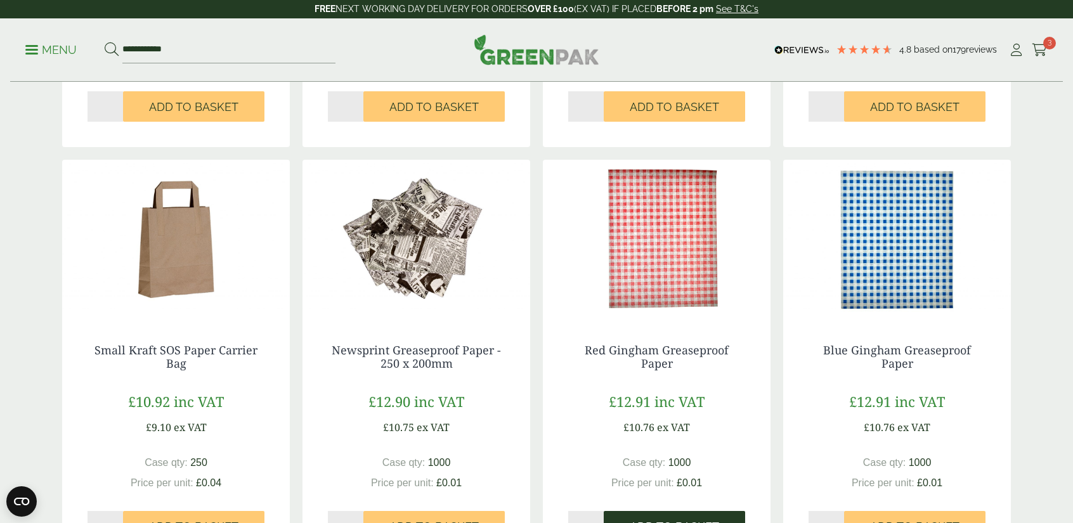
click at [679, 513] on button "Add to Basket" at bounding box center [674, 526] width 141 height 30
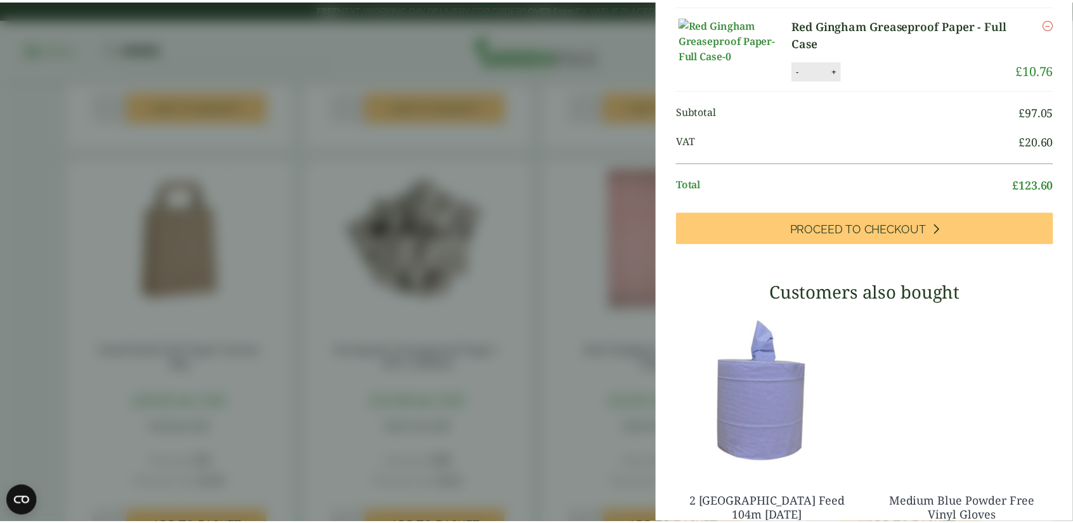
scroll to position [0, 0]
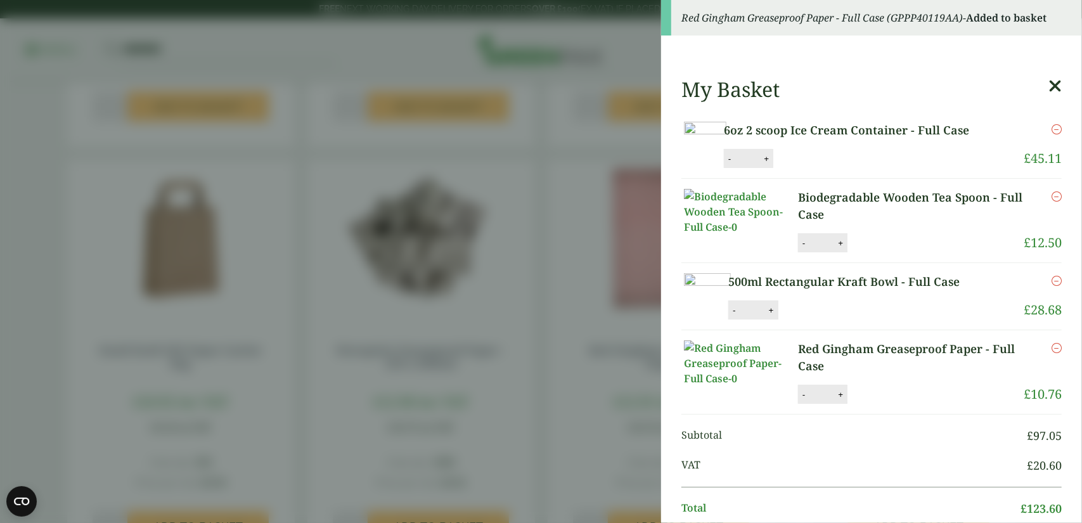
click at [361, 181] on aside "Red Gingham Greaseproof Paper - Full Case (GPPP40119AA) - Added to basket My Ba…" at bounding box center [541, 261] width 1082 height 523
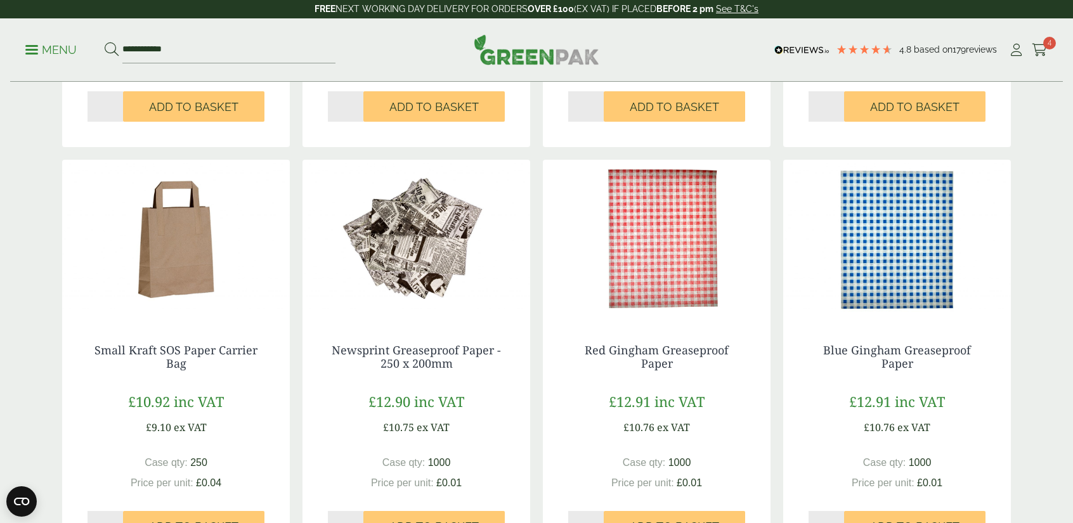
click at [21, 54] on div "**********" at bounding box center [536, 49] width 1053 height 63
click at [25, 53] on link "Menu" at bounding box center [50, 48] width 51 height 13
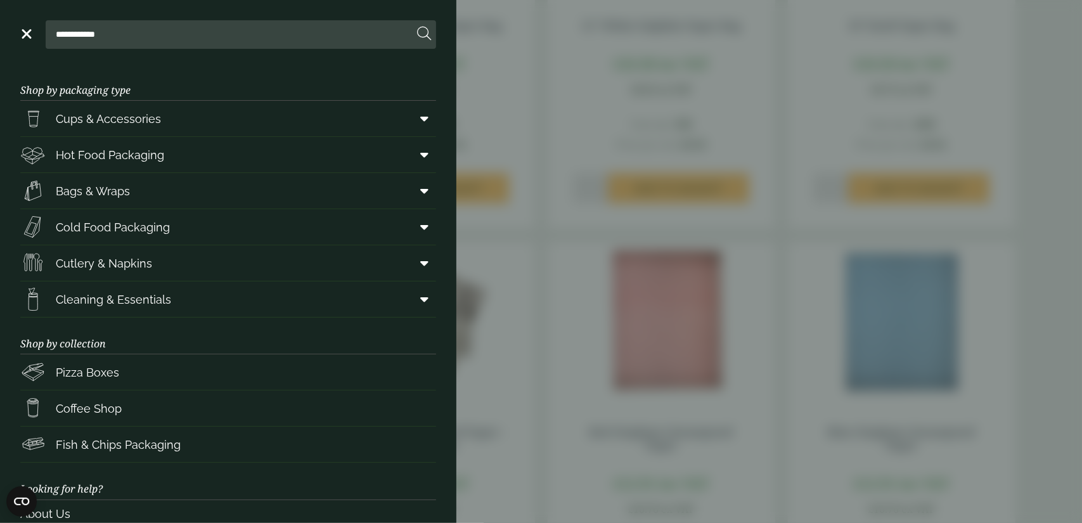
click at [516, 117] on aside "**********" at bounding box center [541, 261] width 1082 height 523
